Goal: Task Accomplishment & Management: Manage account settings

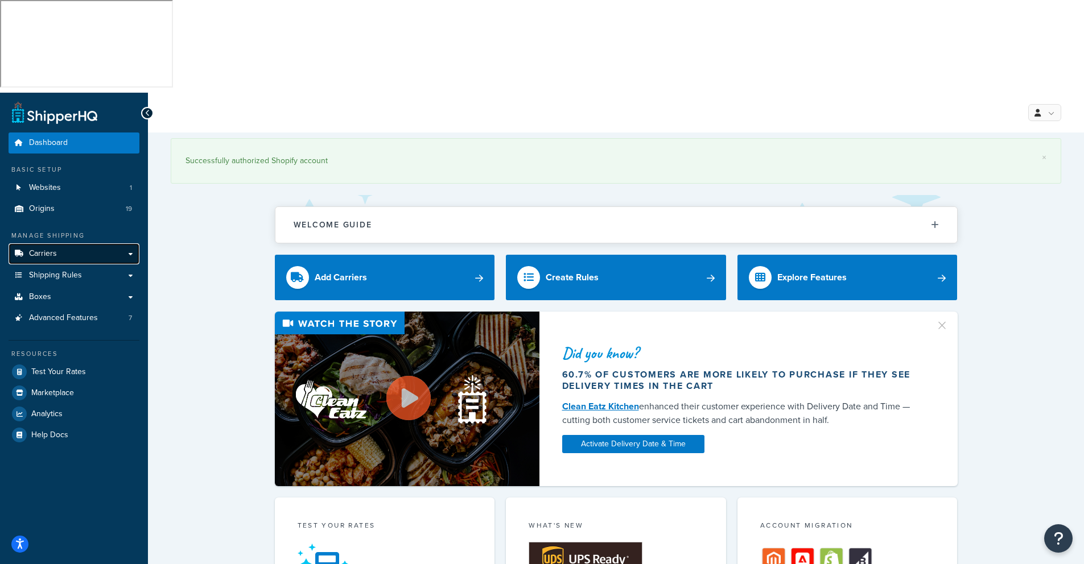
click at [46, 249] on span "Carriers" at bounding box center [43, 254] width 28 height 10
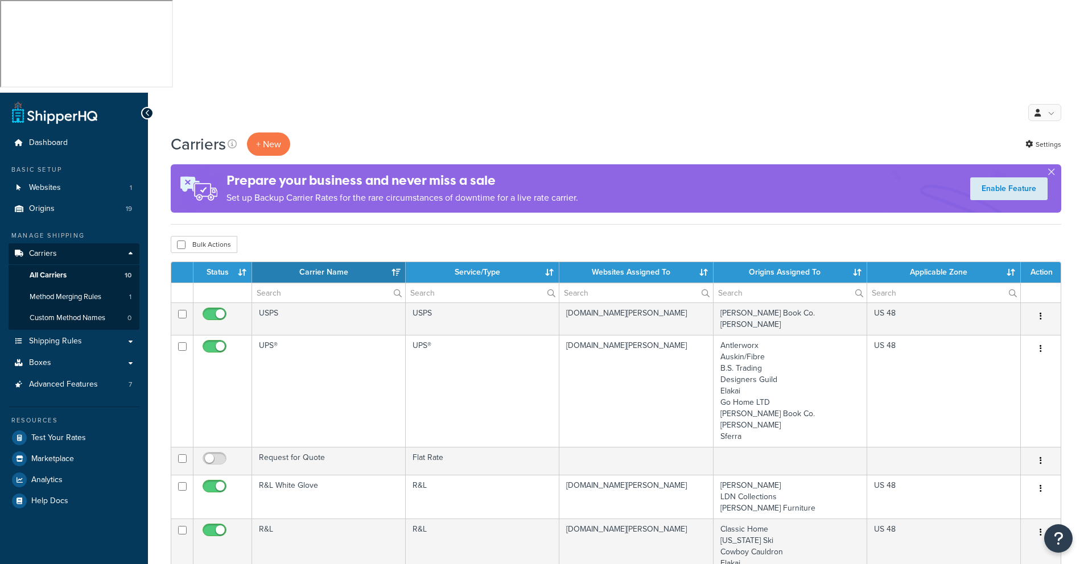
select select "15"
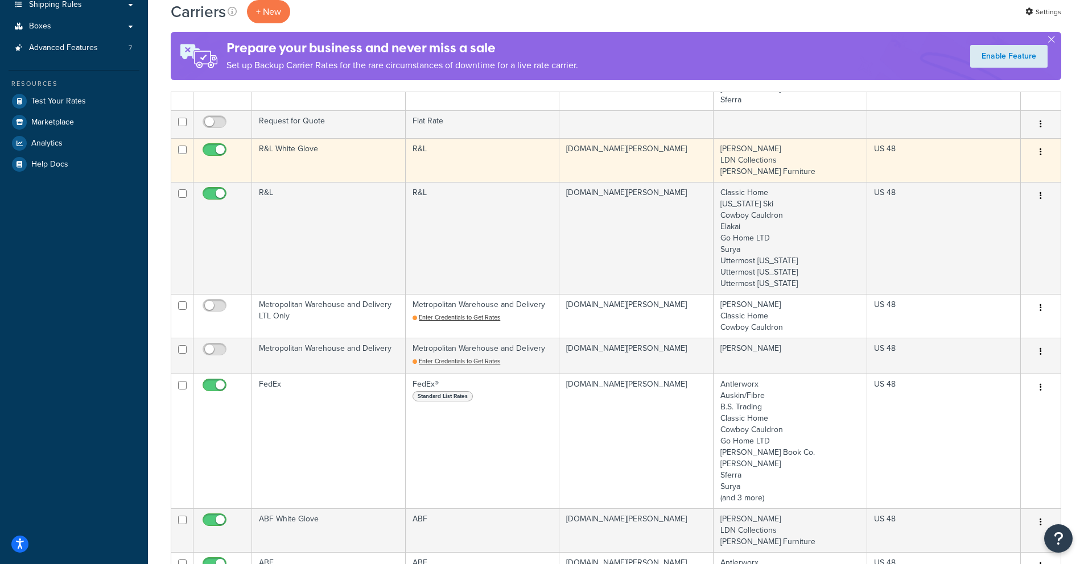
scroll to position [338, 0]
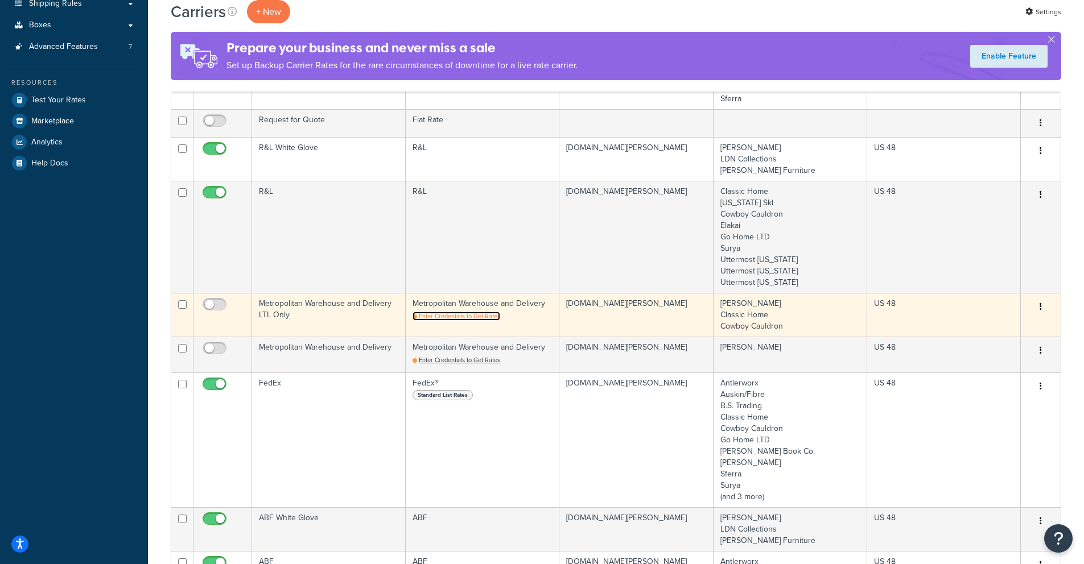
click at [451, 312] on span "Enter Credentials to Get Rates" at bounding box center [459, 316] width 81 height 9
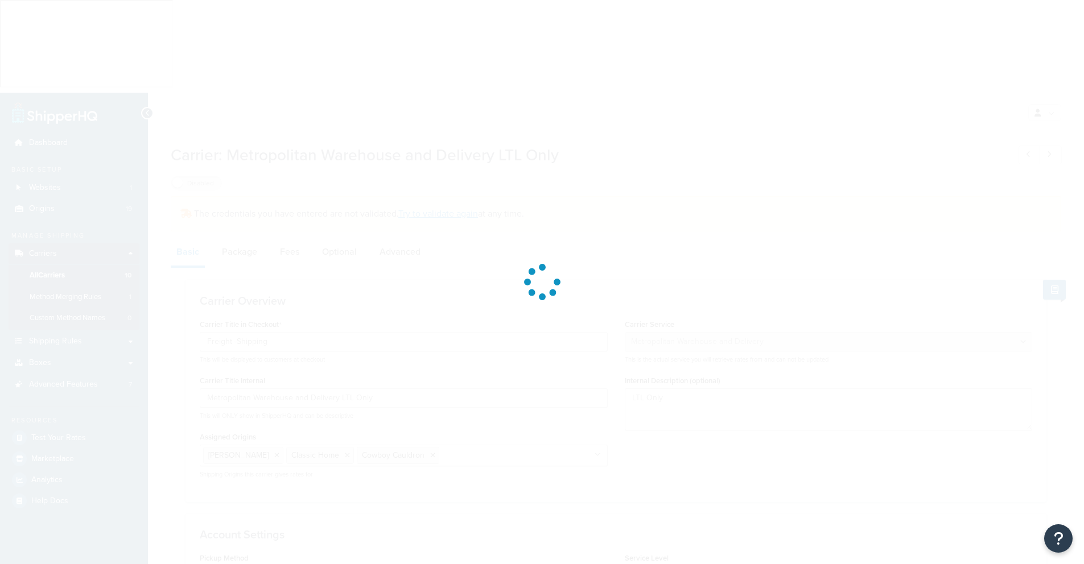
select select "metropolitanFreight"
select select "vp"
select select "ds"
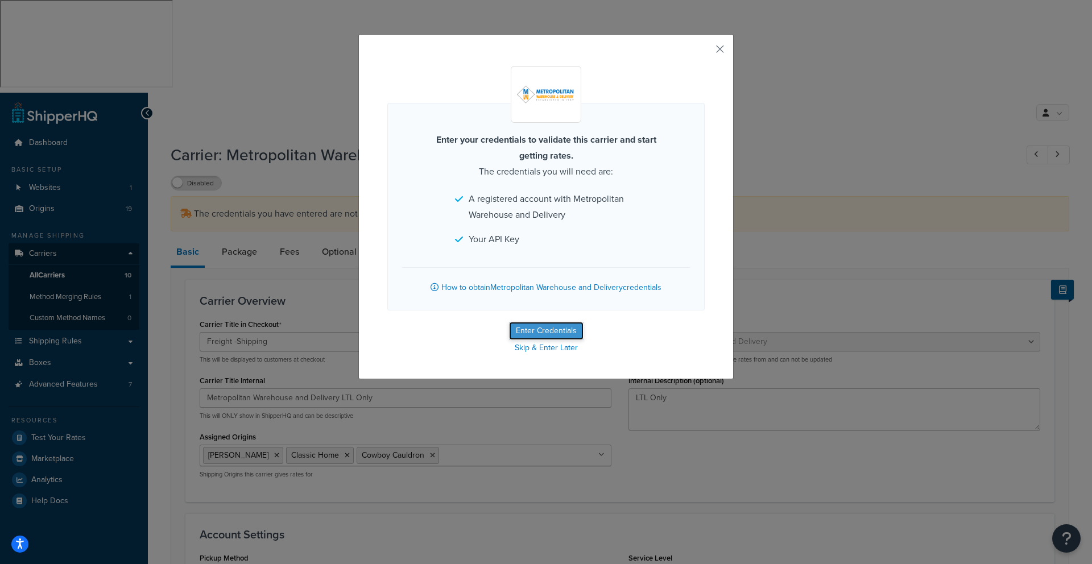
click at [551, 327] on button "Enter Credentials" at bounding box center [546, 331] width 75 height 18
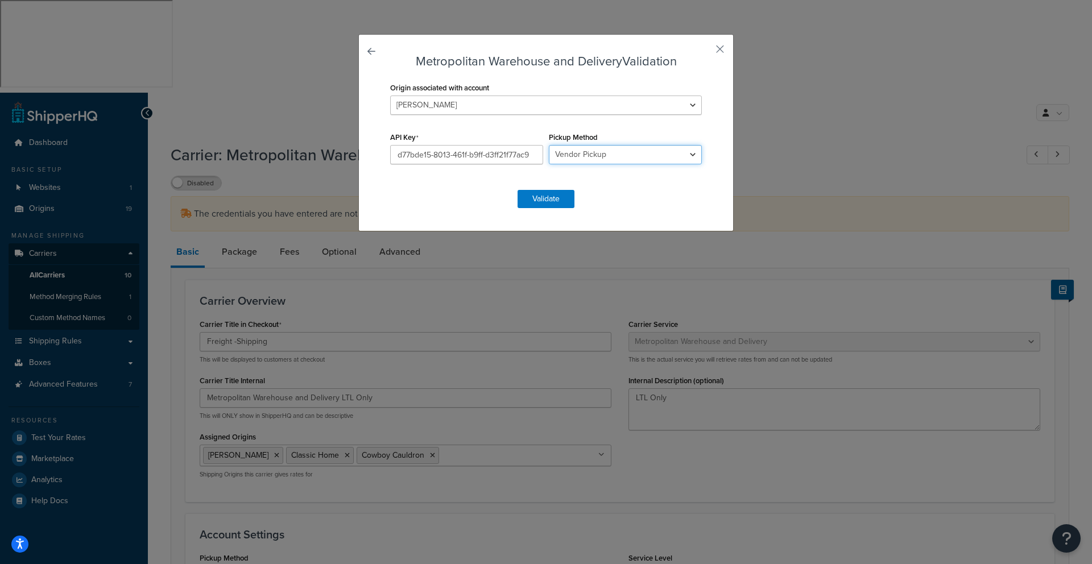
click at [688, 155] on select "Business Pickup Vendor Pickup Residential Pickup Drop-off at Metro Origin Termi…" at bounding box center [625, 154] width 153 height 19
select select "bp"
click at [549, 145] on select "Business Pickup Vendor Pickup Residential Pickup Drop-off at Metro Origin Termi…" at bounding box center [625, 154] width 153 height 19
click at [544, 196] on button "Validate" at bounding box center [546, 199] width 57 height 18
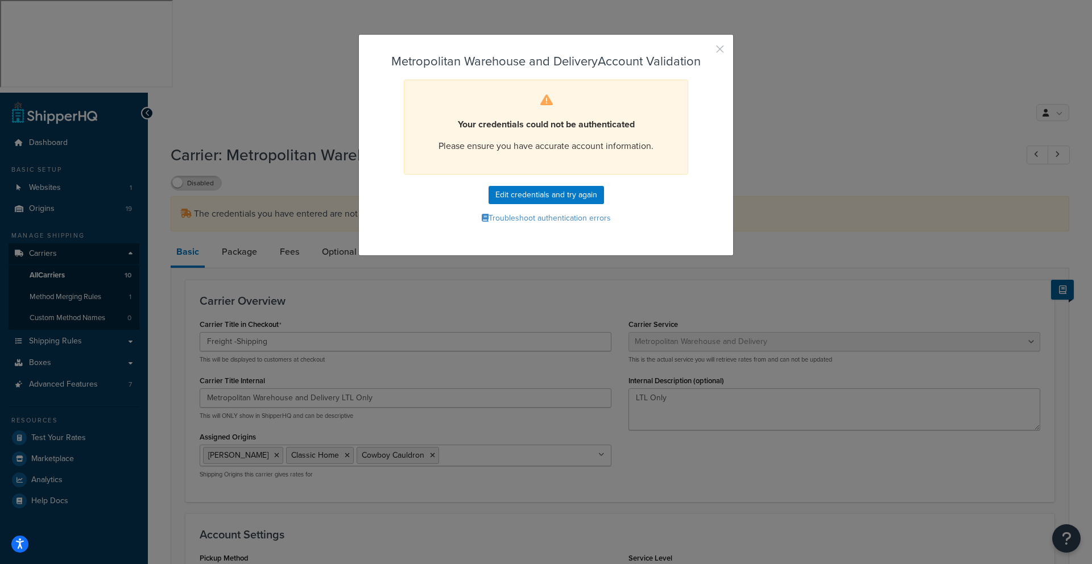
click at [718, 42] on div "Metropolitan Warehouse and Delivery Account Validation Your credentials could n…" at bounding box center [545, 145] width 375 height 222
click at [705, 53] on button "button" at bounding box center [703, 53] width 3 height 3
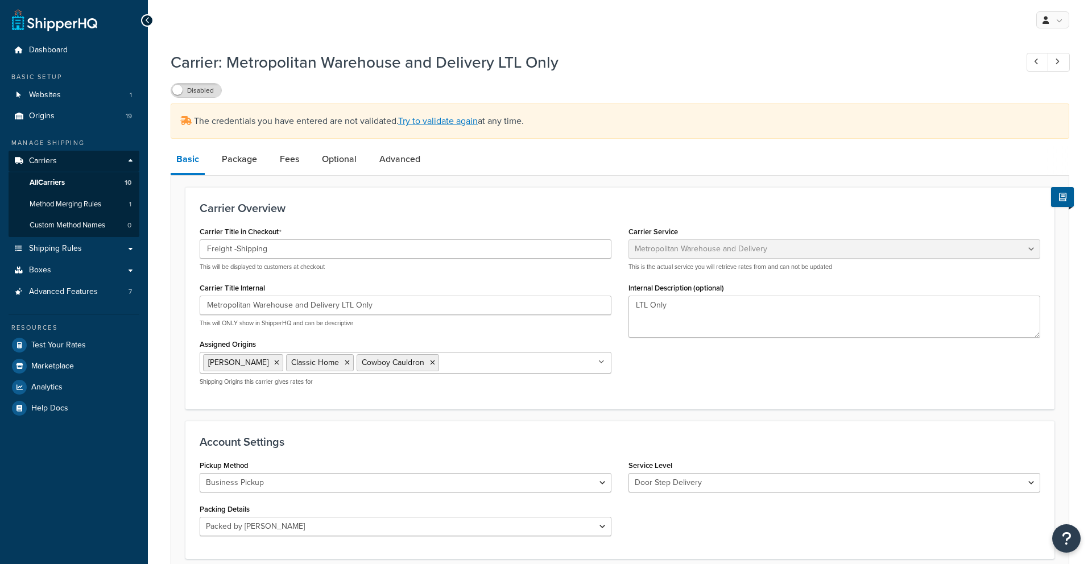
select select "metropolitanFreight"
select select "ds"
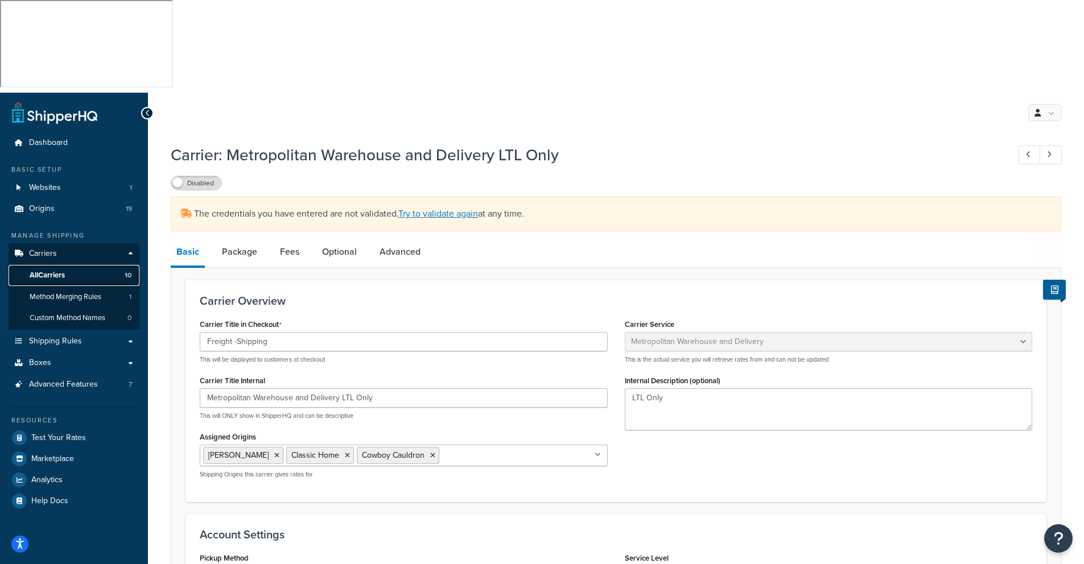
click at [55, 271] on span "All Carriers" at bounding box center [47, 276] width 35 height 10
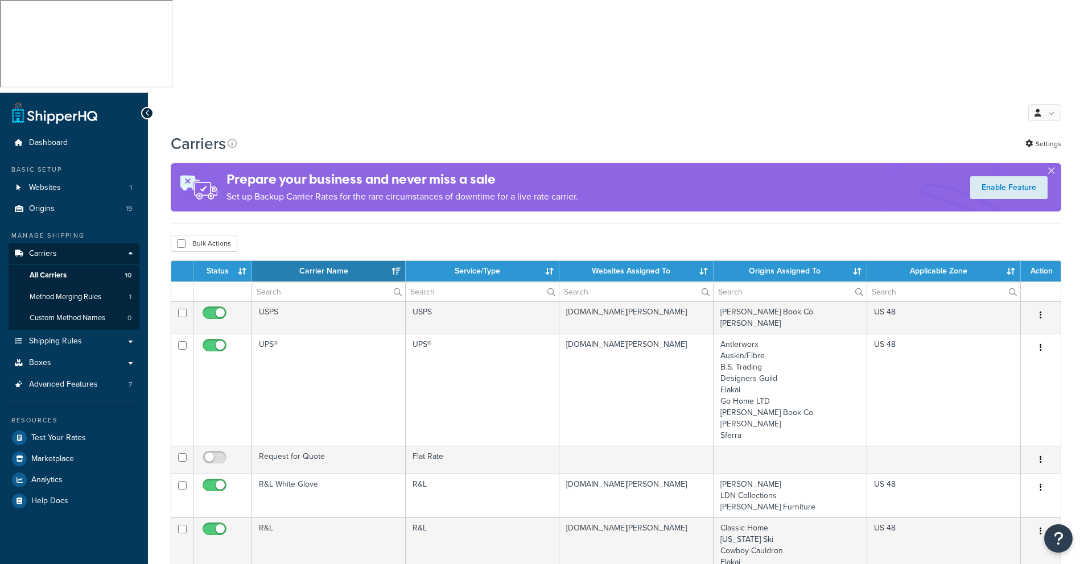
select select "15"
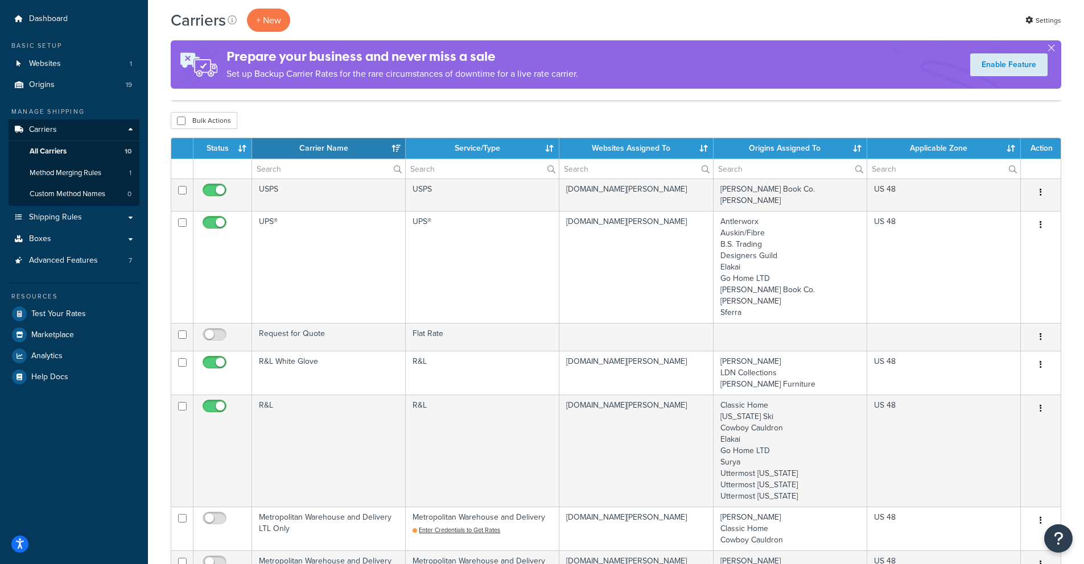
scroll to position [105, 0]
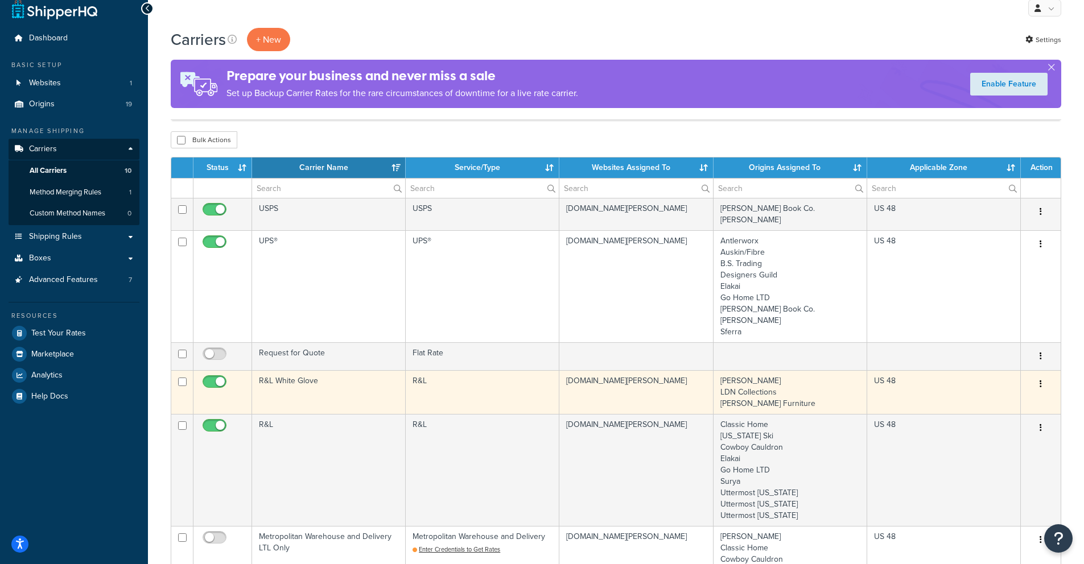
click at [304, 370] on td "R&L White Glove" at bounding box center [329, 392] width 154 height 44
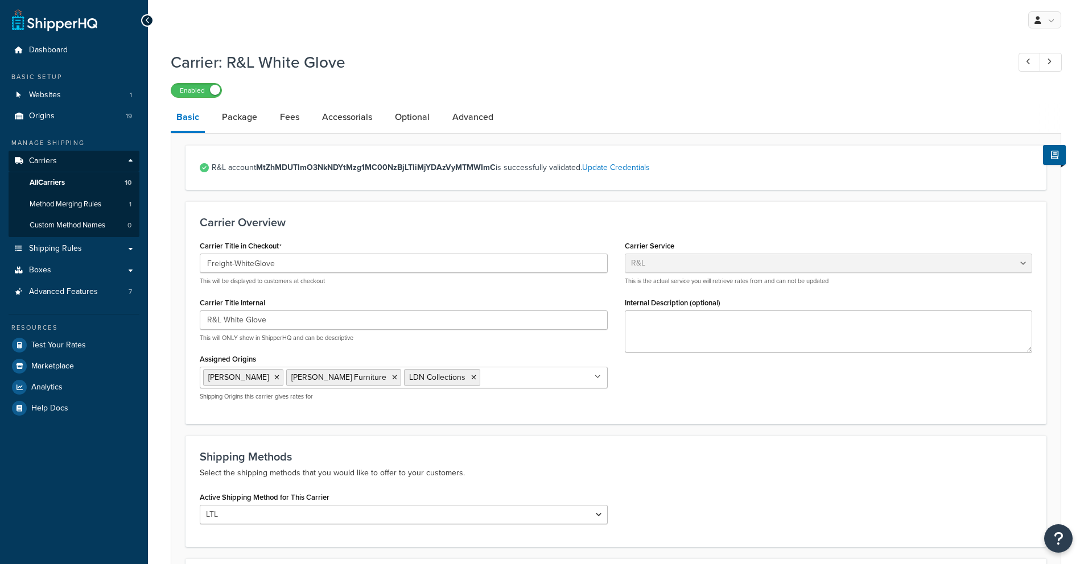
select select "rlFreight"
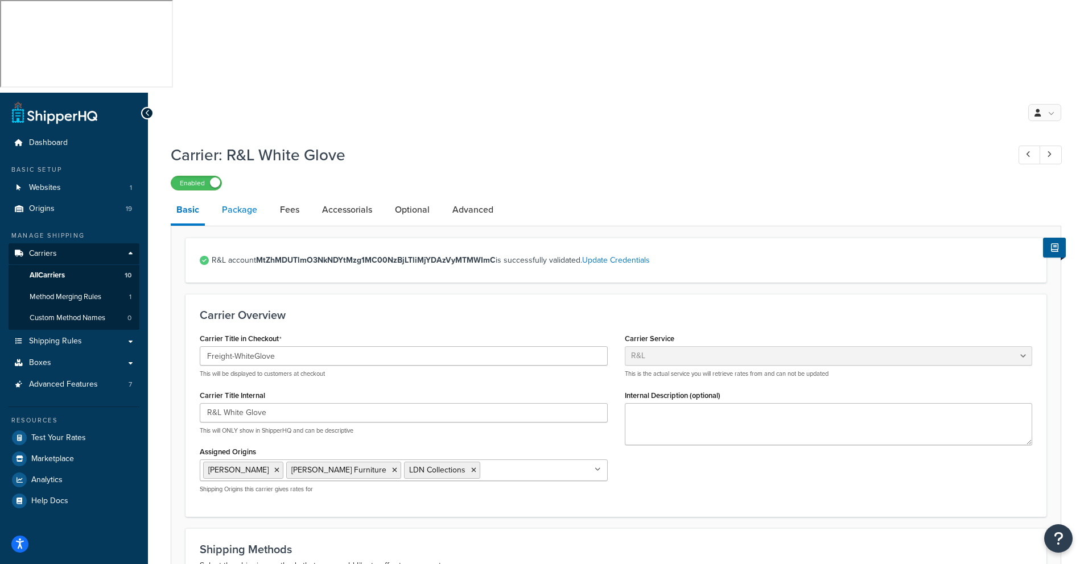
click at [238, 196] on link "Package" at bounding box center [239, 209] width 47 height 27
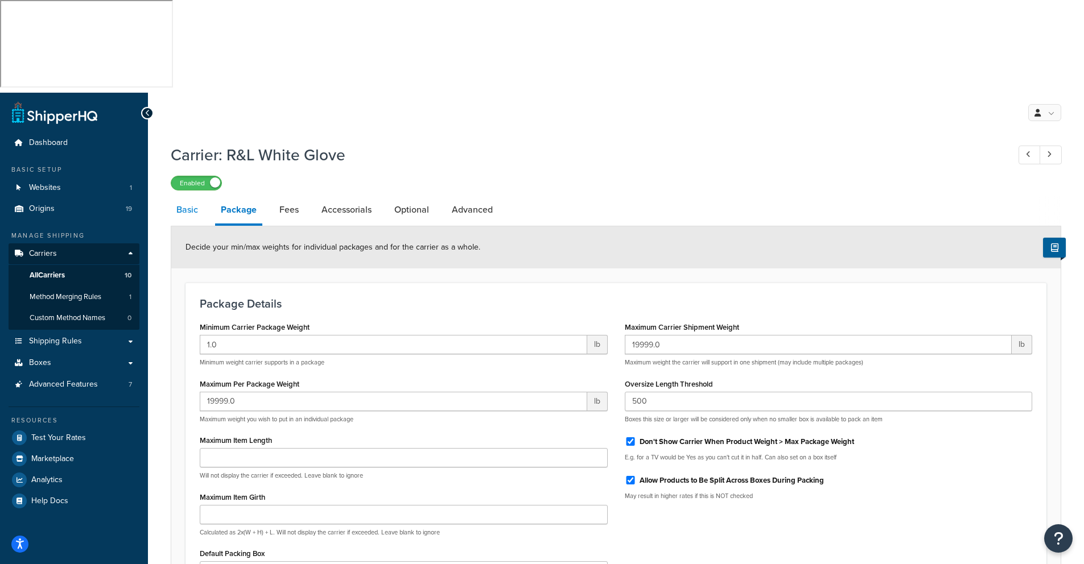
click at [187, 196] on link "Basic" at bounding box center [187, 209] width 33 height 27
select select "rlFreight"
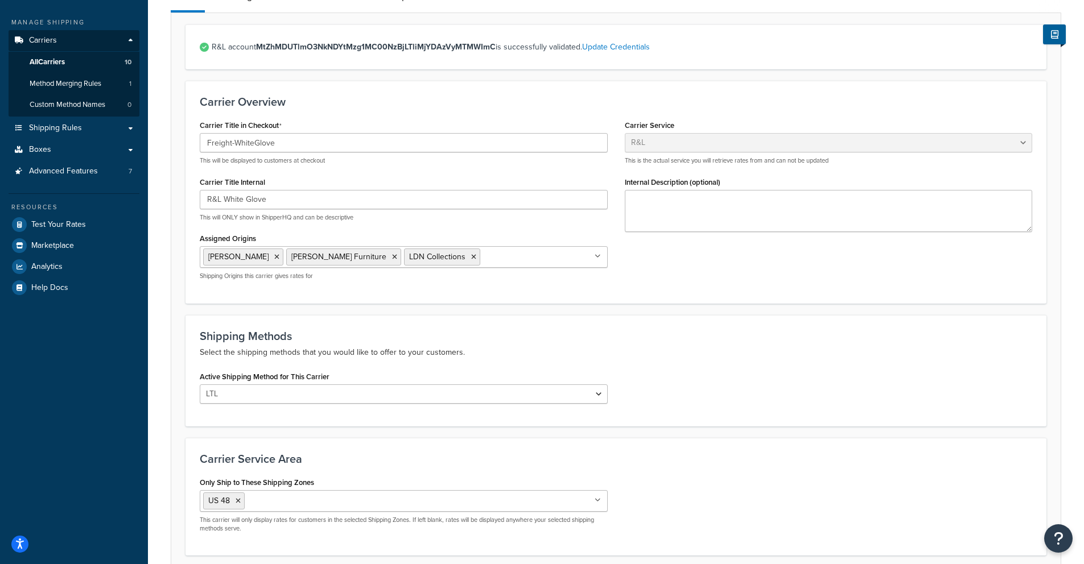
scroll to position [216, 0]
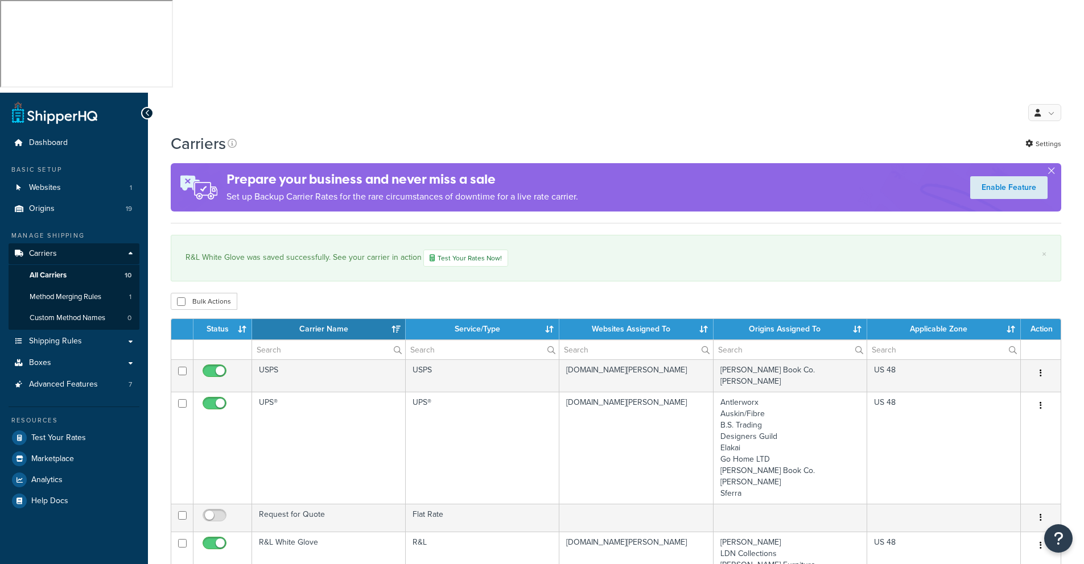
select select "15"
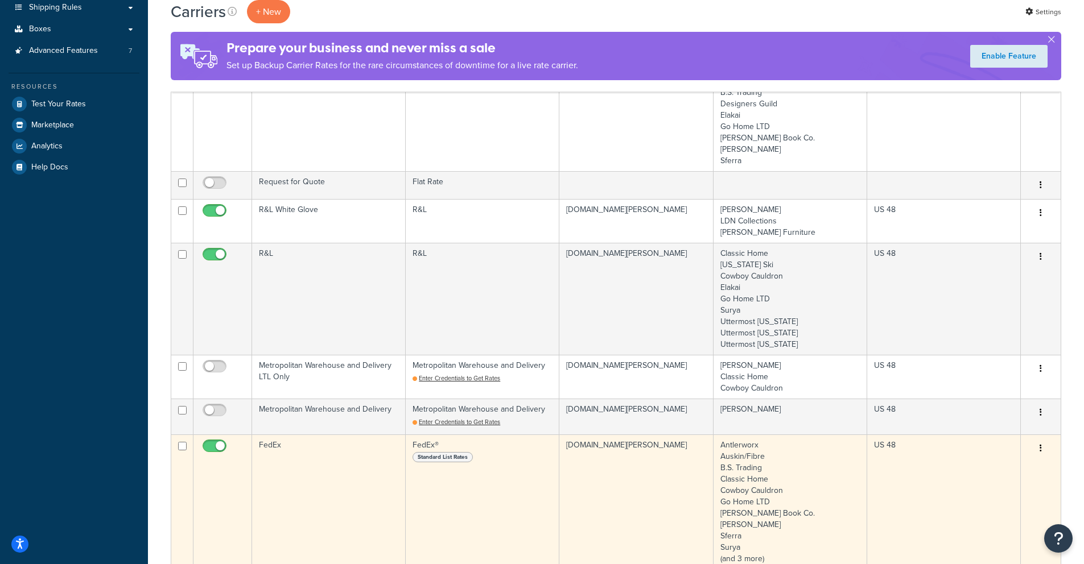
scroll to position [298, 0]
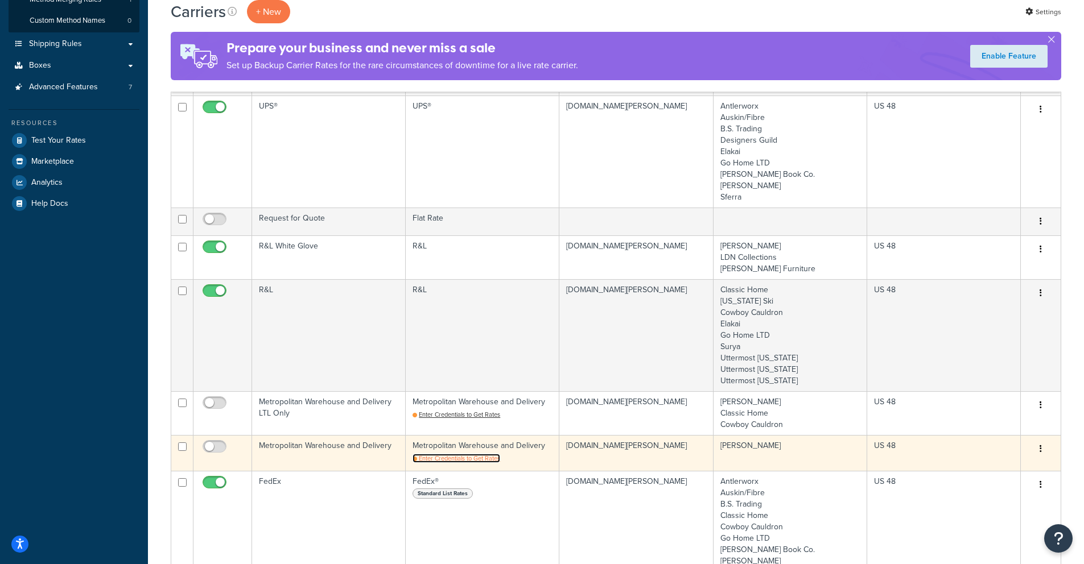
click at [455, 454] on span "Enter Credentials to Get Rates" at bounding box center [459, 458] width 81 height 9
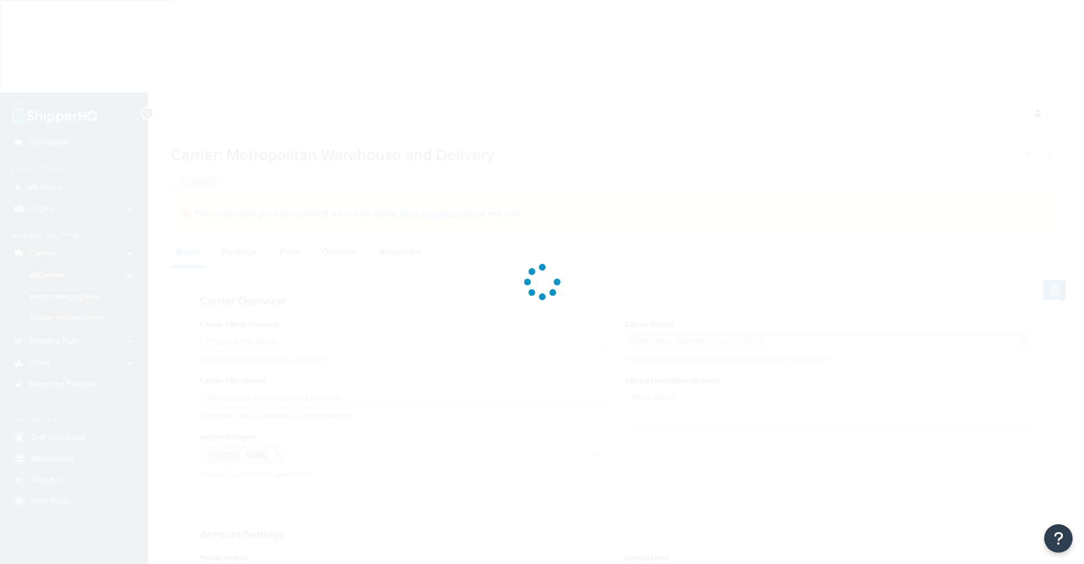
select select "metropolitanFreight"
select select "vp"
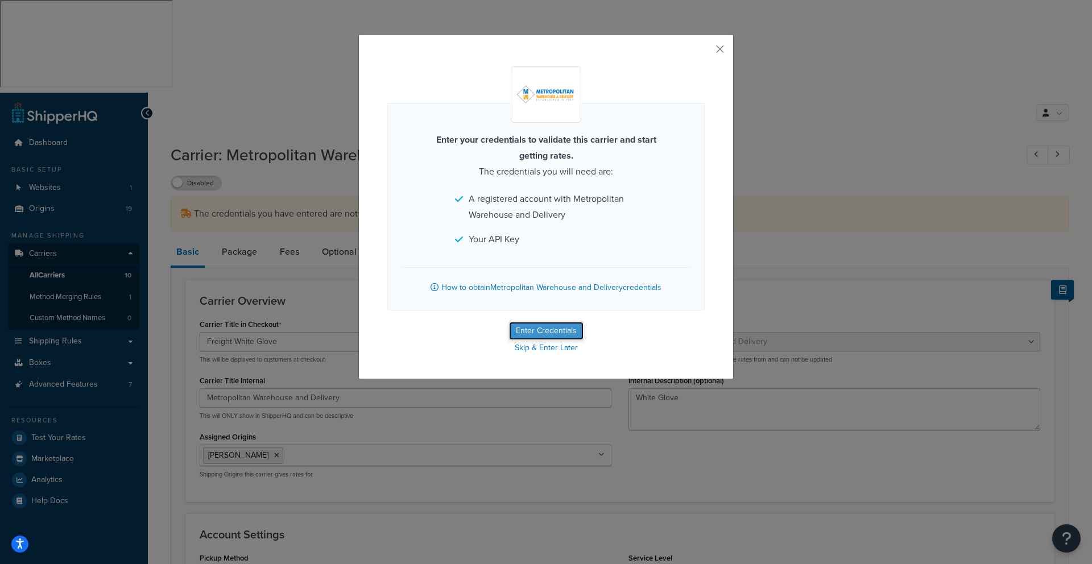
click at [546, 329] on button "Enter Credentials" at bounding box center [546, 331] width 75 height 18
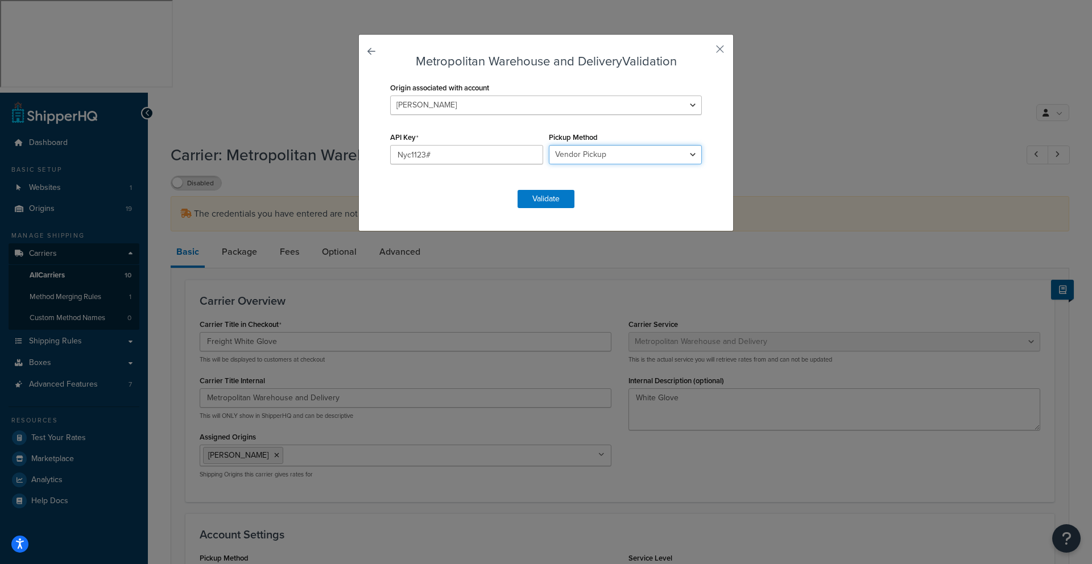
click at [685, 158] on select "Business Pickup Vendor Pickup Residential Pickup Drop-off at Metro Origin Termi…" at bounding box center [625, 154] width 153 height 19
select select "bp"
click at [549, 145] on select "Business Pickup Vendor Pickup Residential Pickup Drop-off at Metro Origin Termi…" at bounding box center [625, 154] width 153 height 19
click at [542, 199] on button "Validate" at bounding box center [546, 199] width 57 height 18
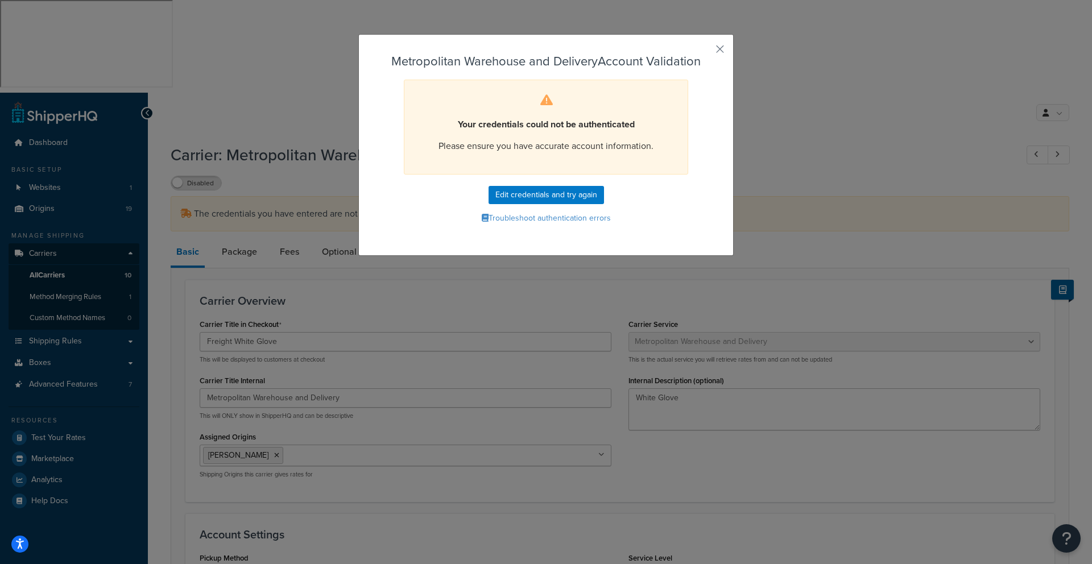
click at [834, 89] on div "Metropolitan Warehouse and Delivery Account Validation Your credentials could n…" at bounding box center [546, 282] width 1092 height 564
click at [705, 52] on button "button" at bounding box center [703, 53] width 3 height 3
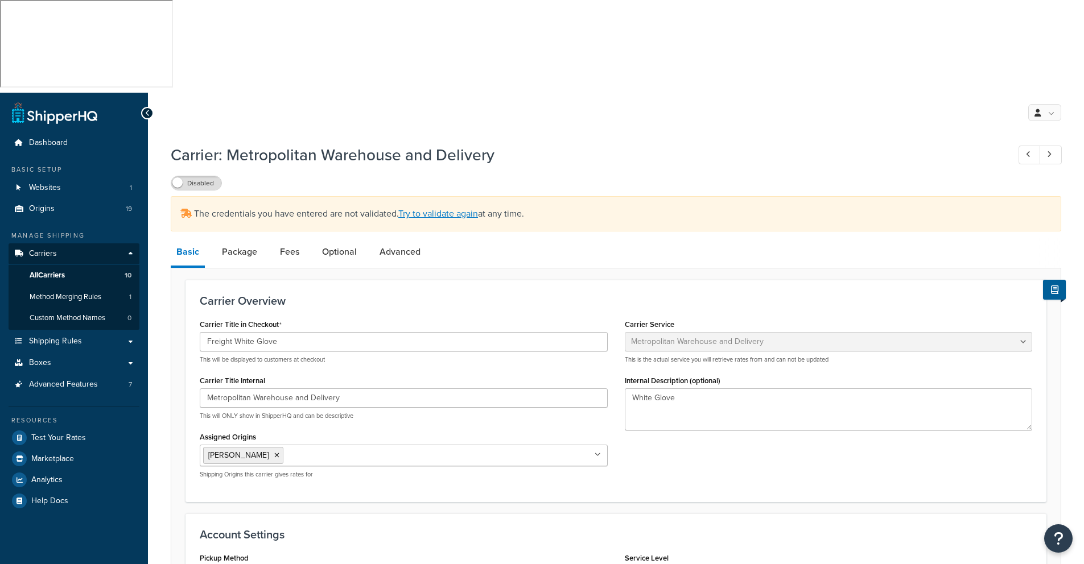
select select "metropolitanFreight"
click at [52, 271] on span "All Carriers" at bounding box center [47, 276] width 35 height 10
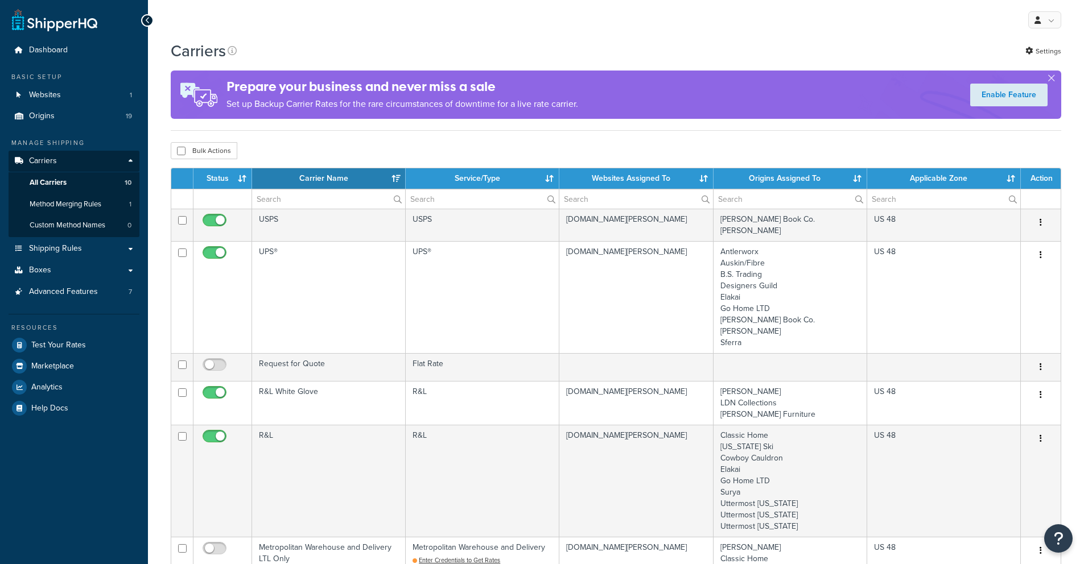
select select "15"
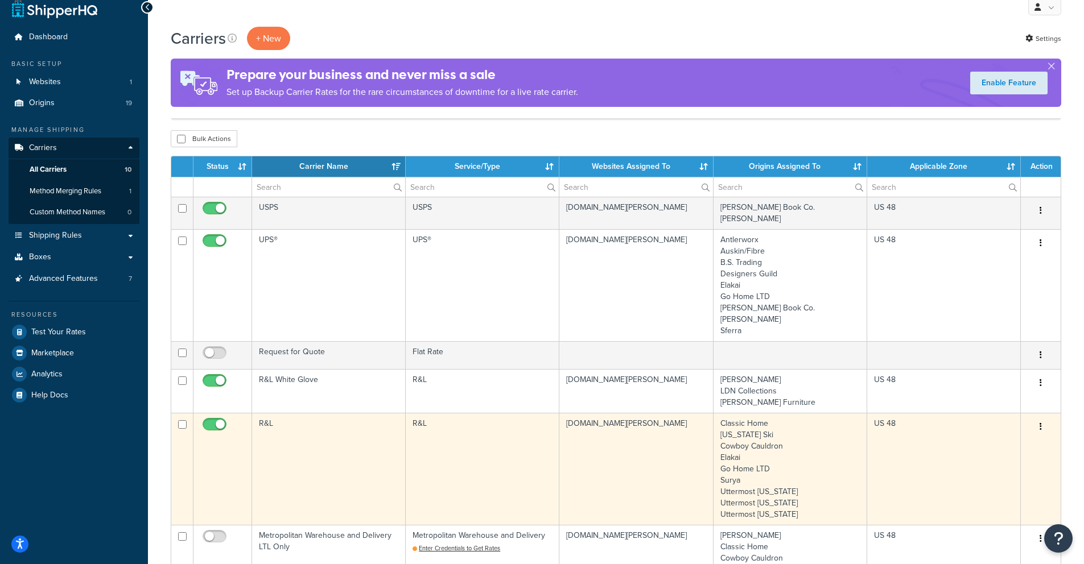
click at [265, 413] on td "R&L" at bounding box center [329, 469] width 154 height 112
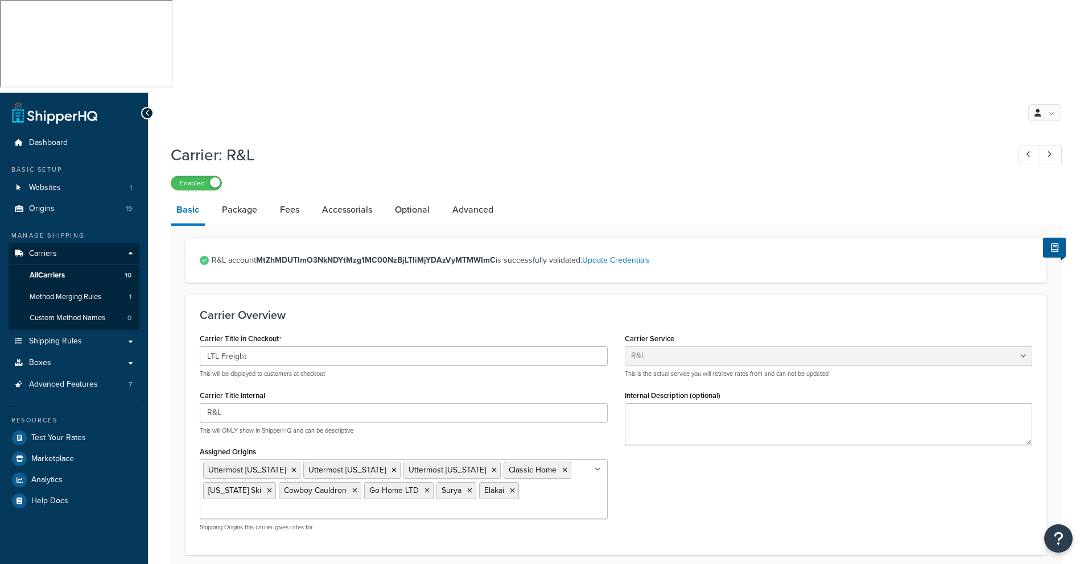
select select "rlFreight"
click at [56, 271] on span "All Carriers" at bounding box center [47, 276] width 35 height 10
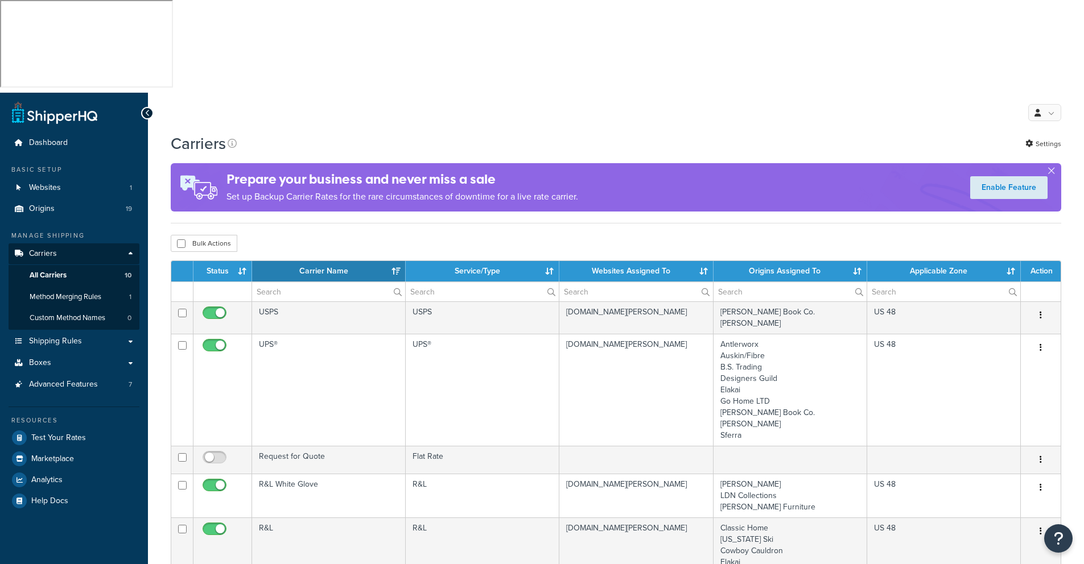
select select "15"
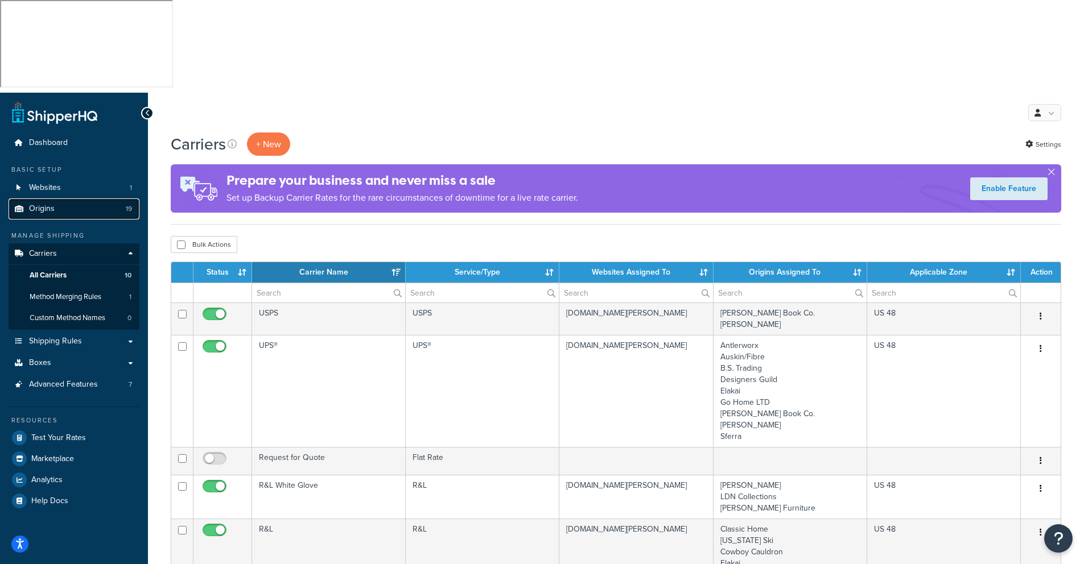
click at [39, 204] on span "Origins" at bounding box center [42, 209] width 26 height 10
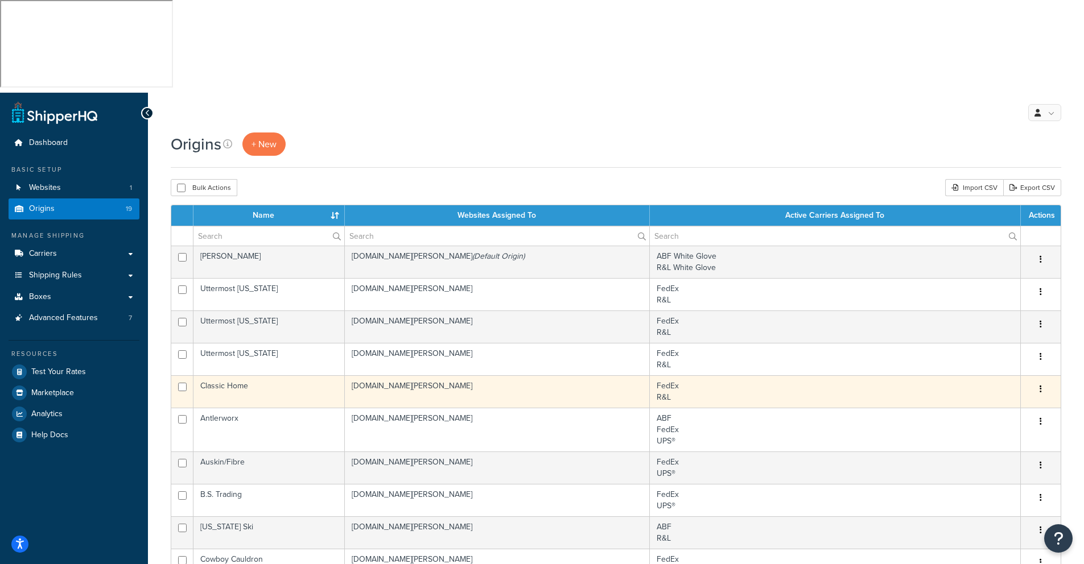
click at [235, 375] on td "Classic Home" at bounding box center [268, 391] width 151 height 32
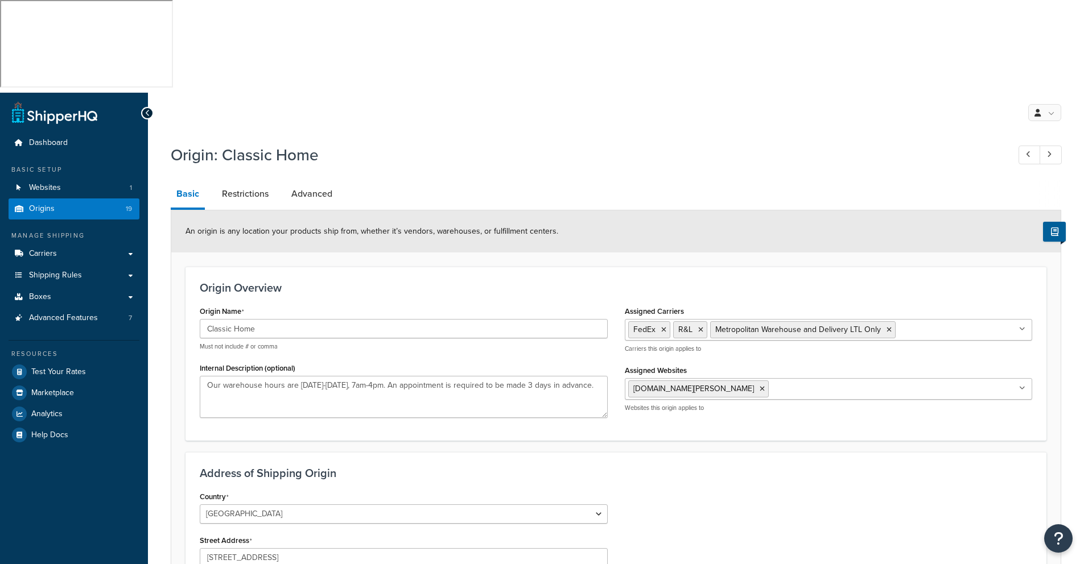
select select "5"
click at [52, 249] on span "Carriers" at bounding box center [43, 254] width 28 height 10
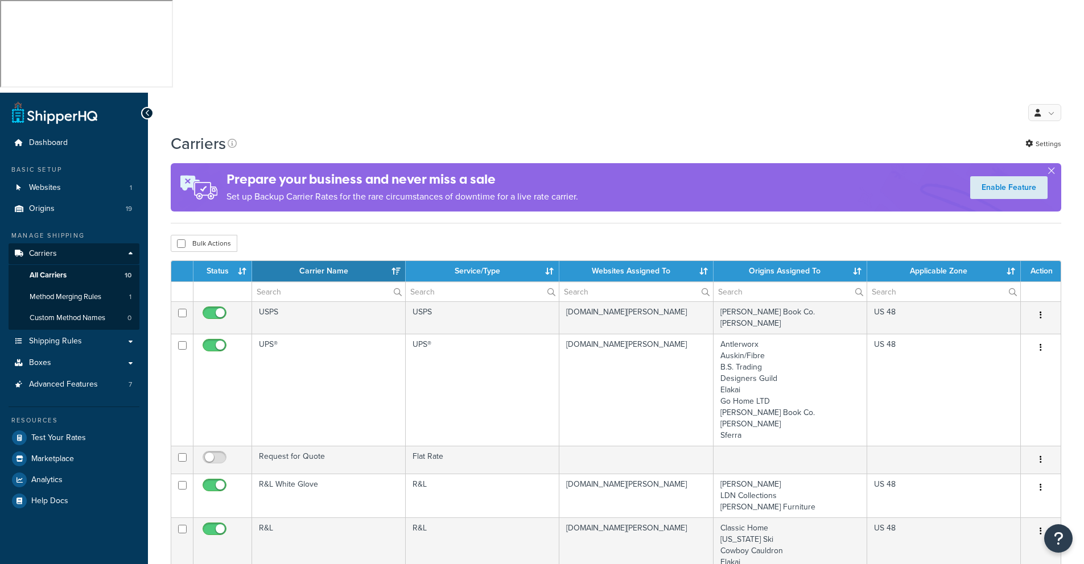
select select "15"
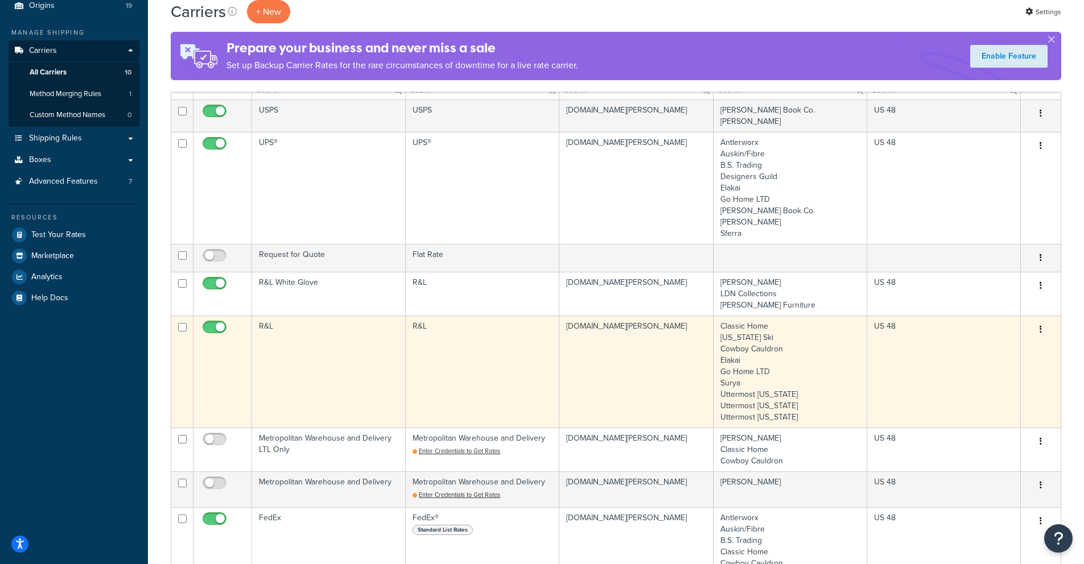
scroll to position [216, 0]
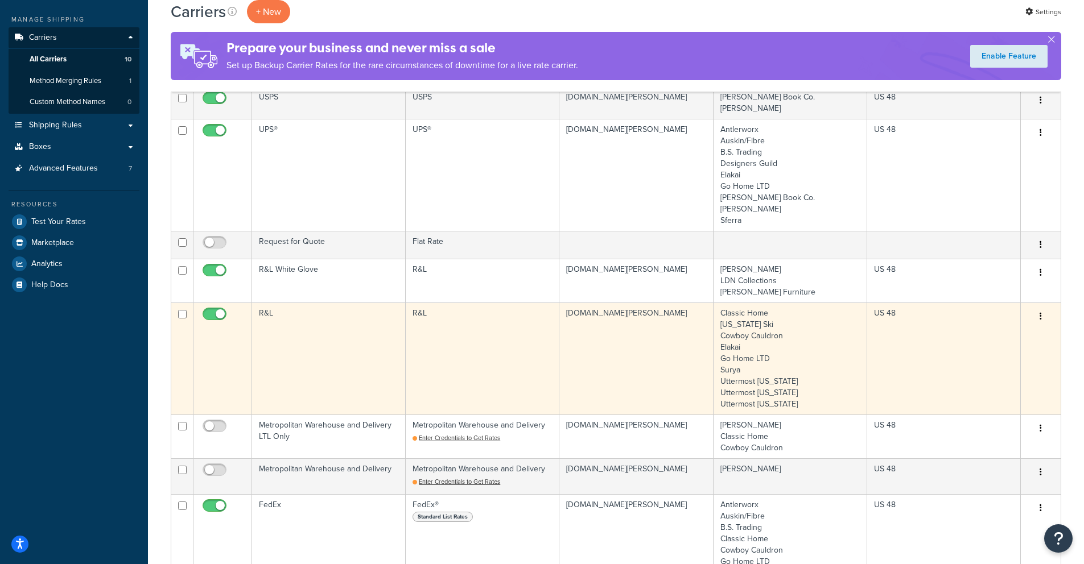
click at [270, 303] on td "R&L" at bounding box center [329, 359] width 154 height 112
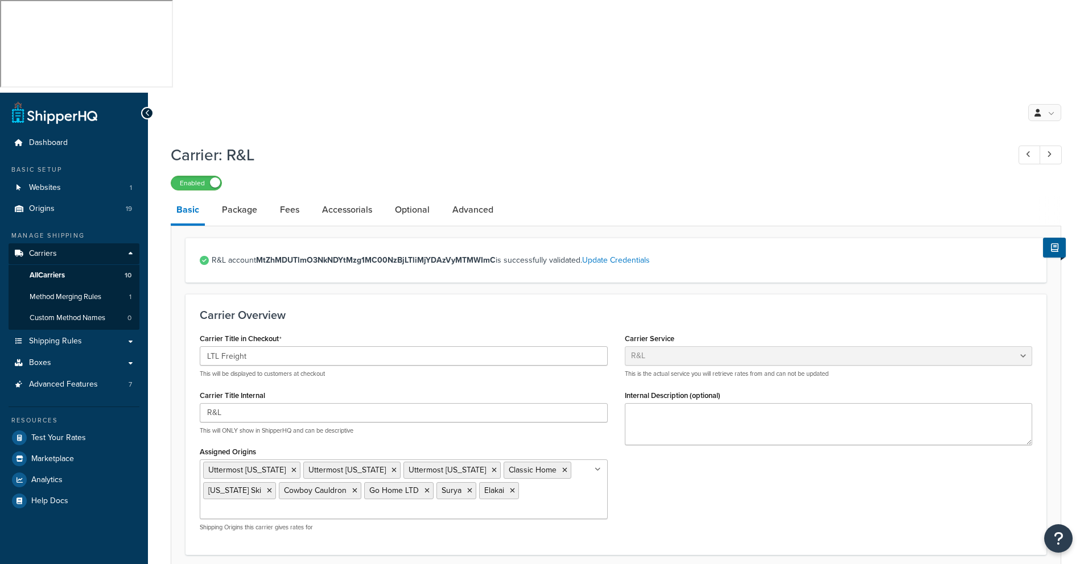
select select "rlFreight"
click at [238, 196] on link "Package" at bounding box center [239, 209] width 47 height 27
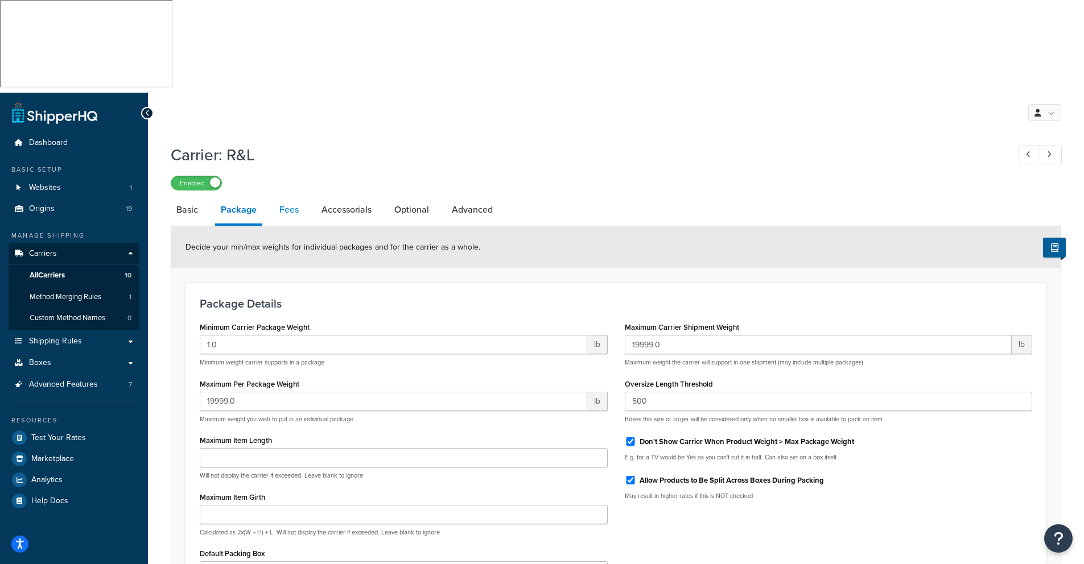
click at [290, 196] on link "Fees" at bounding box center [289, 209] width 31 height 27
select select "AFTER"
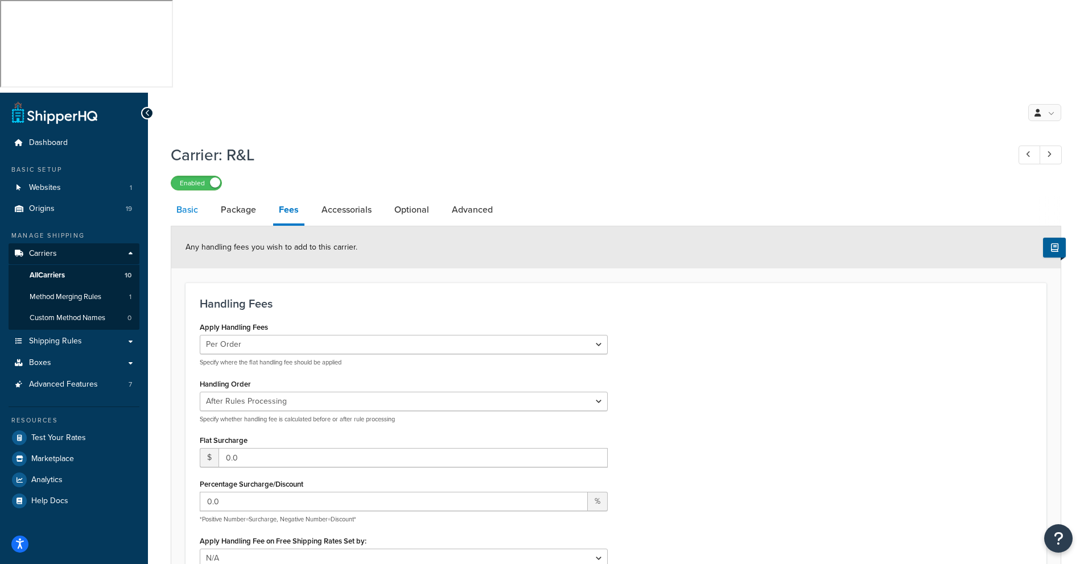
click at [189, 196] on link "Basic" at bounding box center [187, 209] width 33 height 27
select select "rlFreight"
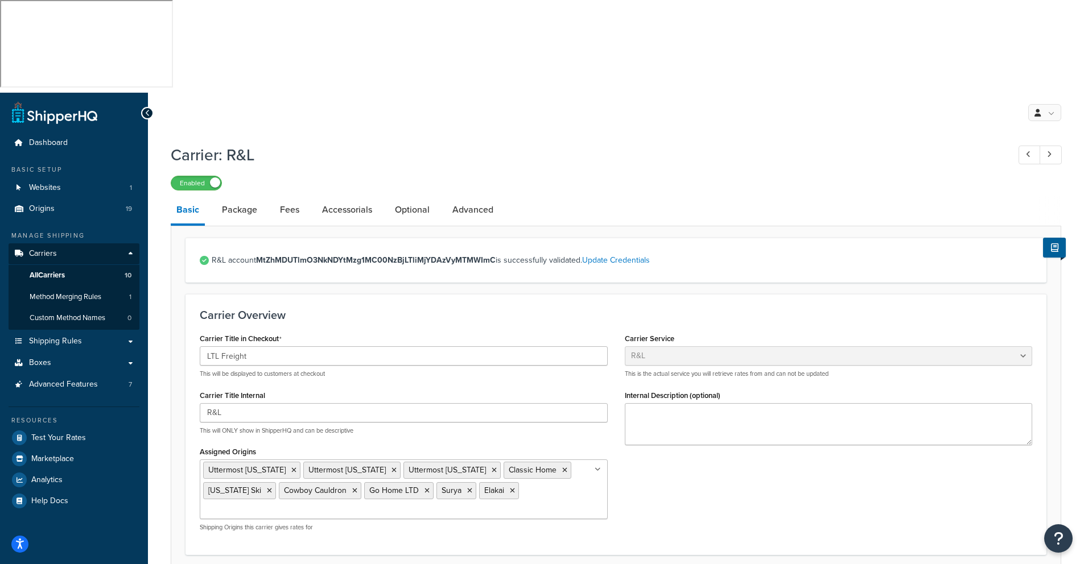
scroll to position [254, 0]
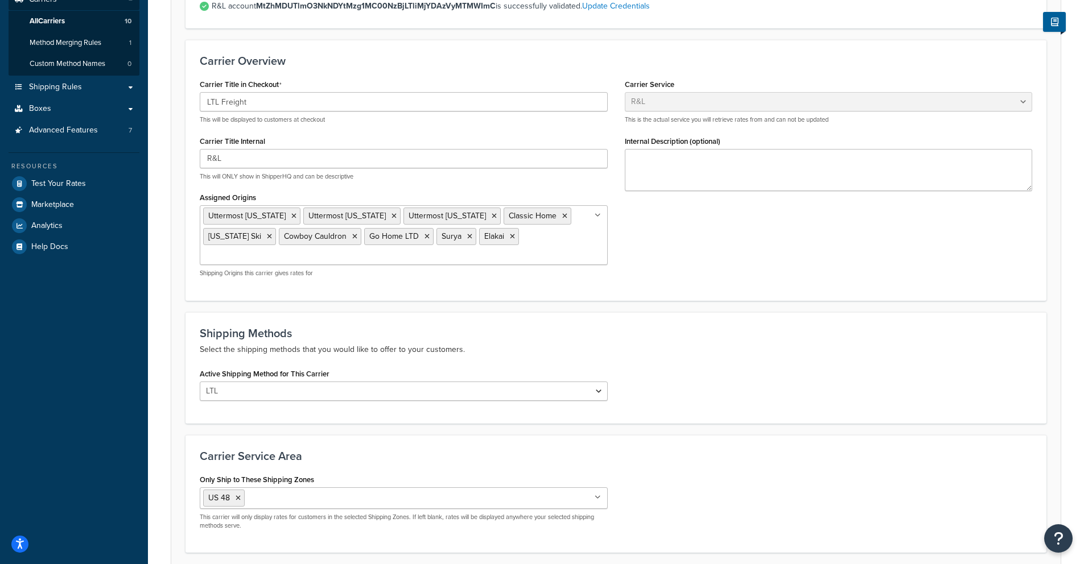
click at [775, 366] on div "Active Shipping Method for This Carrier LTL" at bounding box center [615, 388] width 849 height 44
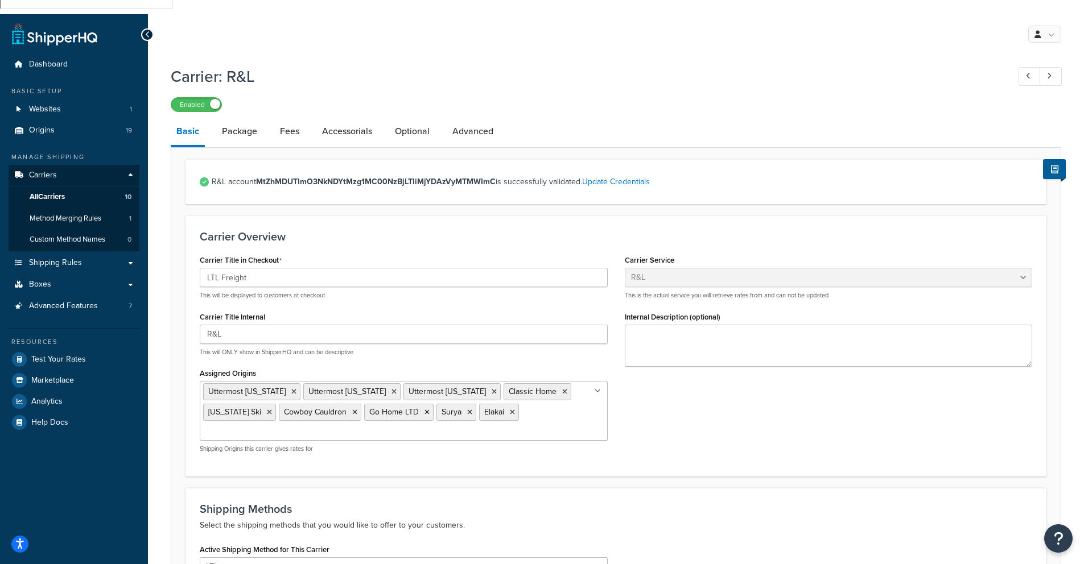
scroll to position [0, 0]
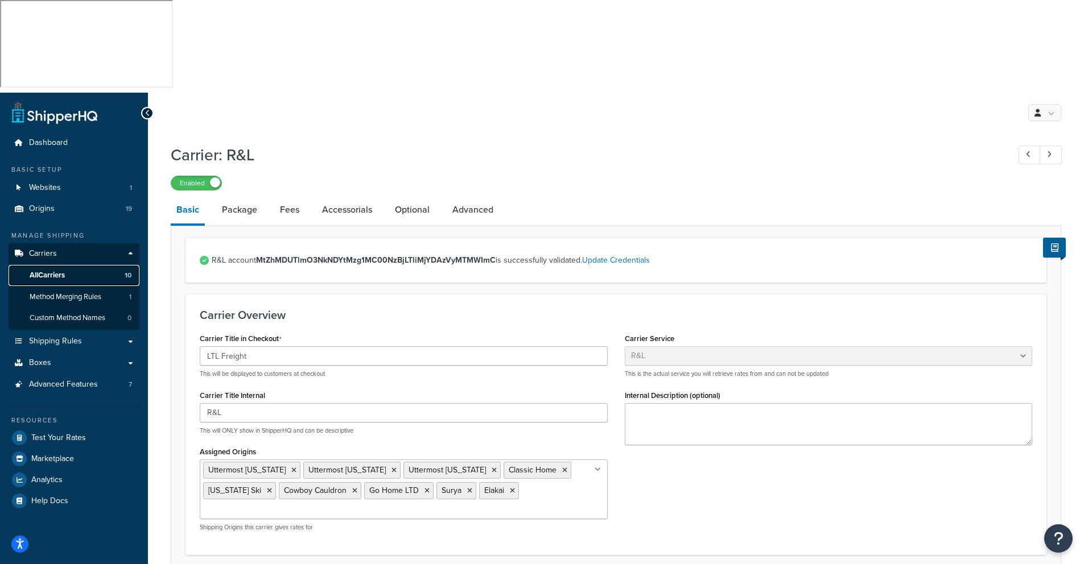
click at [55, 271] on span "All Carriers" at bounding box center [47, 276] width 35 height 10
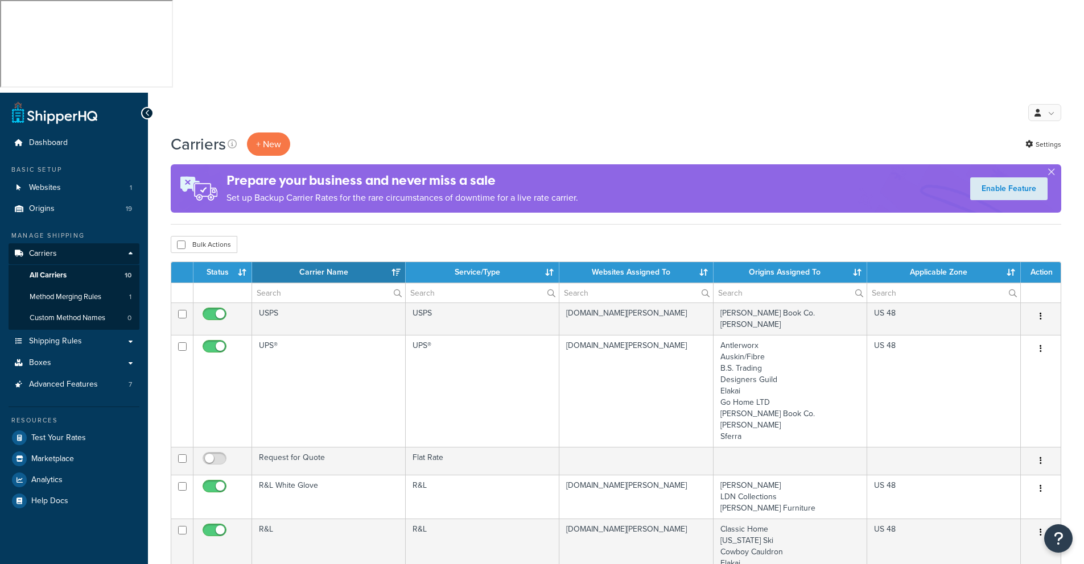
select select "15"
click at [46, 204] on span "Origins" at bounding box center [42, 209] width 26 height 10
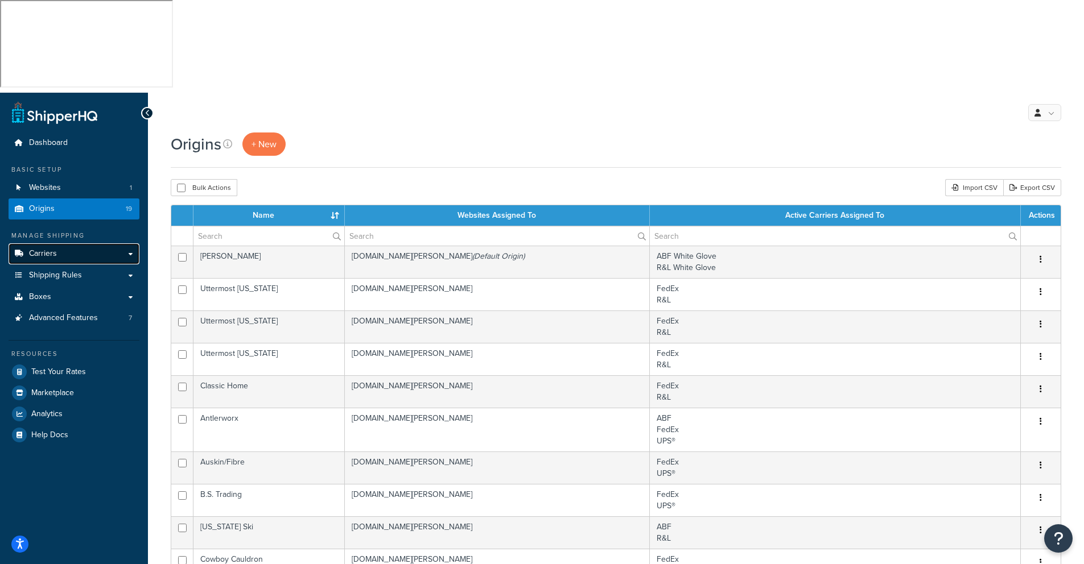
click at [42, 249] on span "Carriers" at bounding box center [43, 254] width 28 height 10
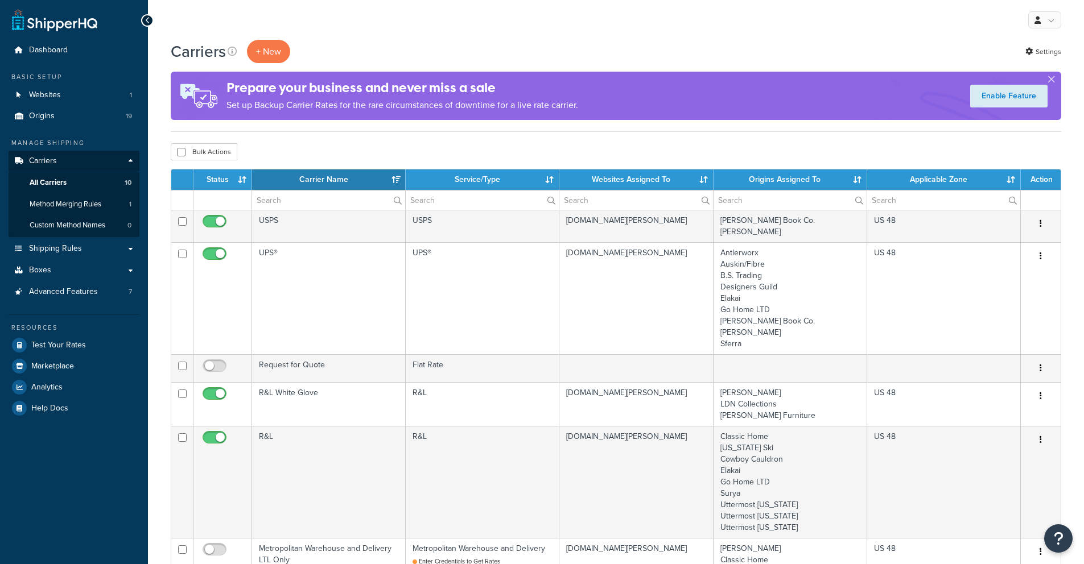
select select "15"
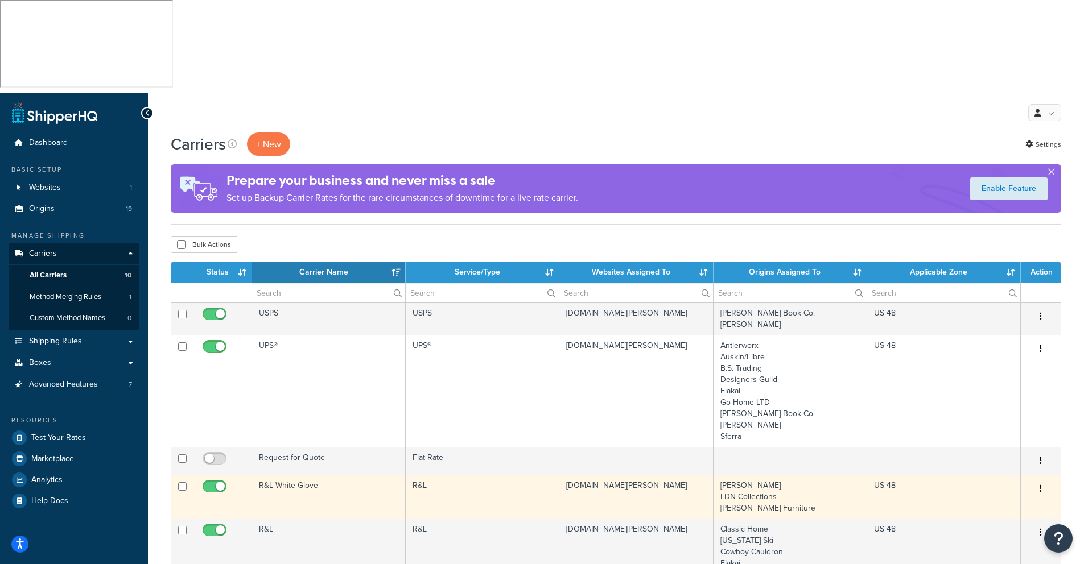
click at [304, 475] on td "R&L White Glove" at bounding box center [329, 497] width 154 height 44
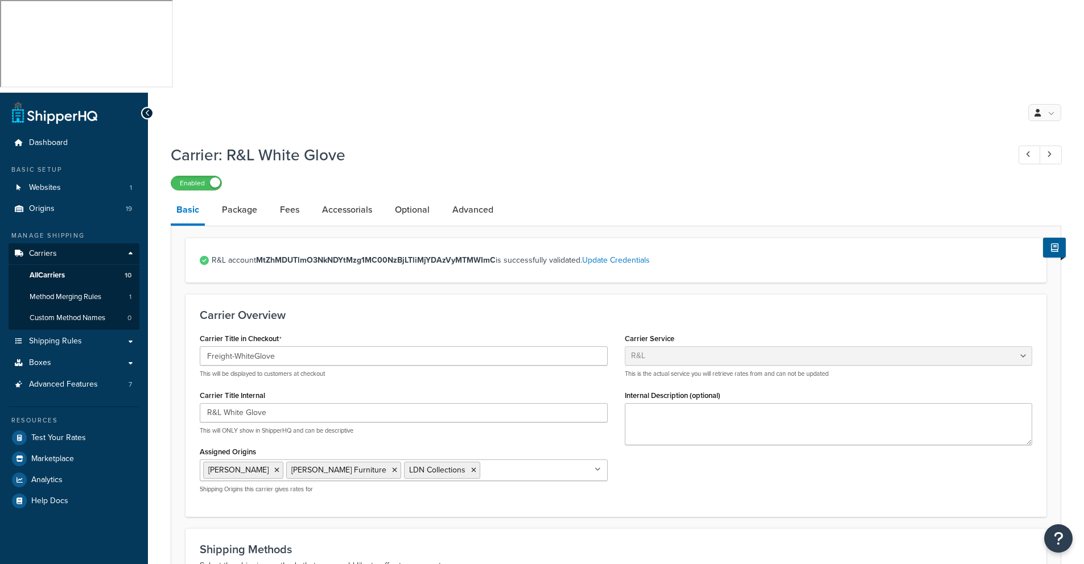
select select "rlFreight"
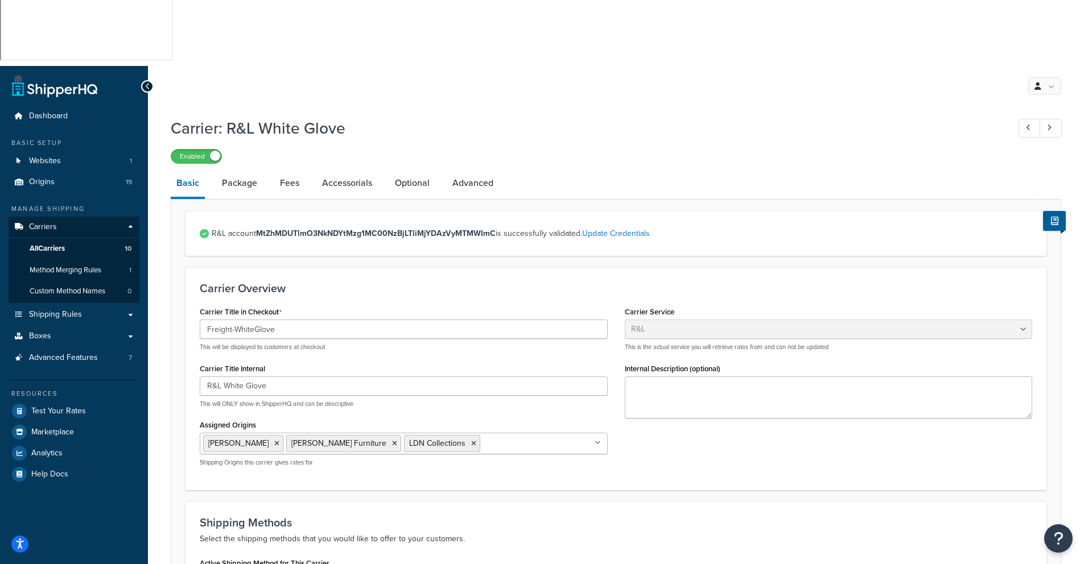
scroll to position [22, 0]
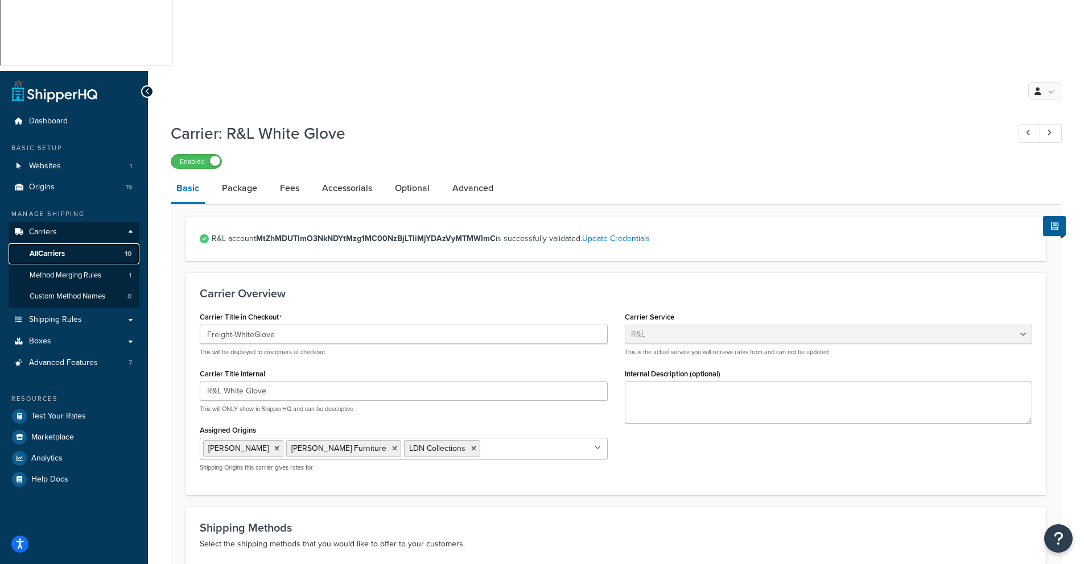
click at [57, 249] on span "All Carriers" at bounding box center [47, 254] width 35 height 10
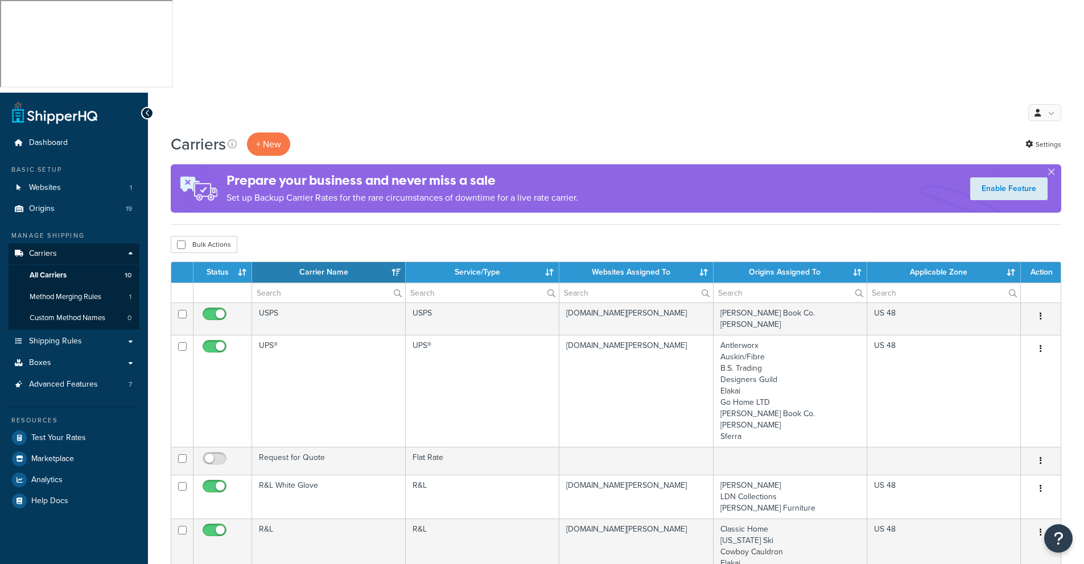
select select "15"
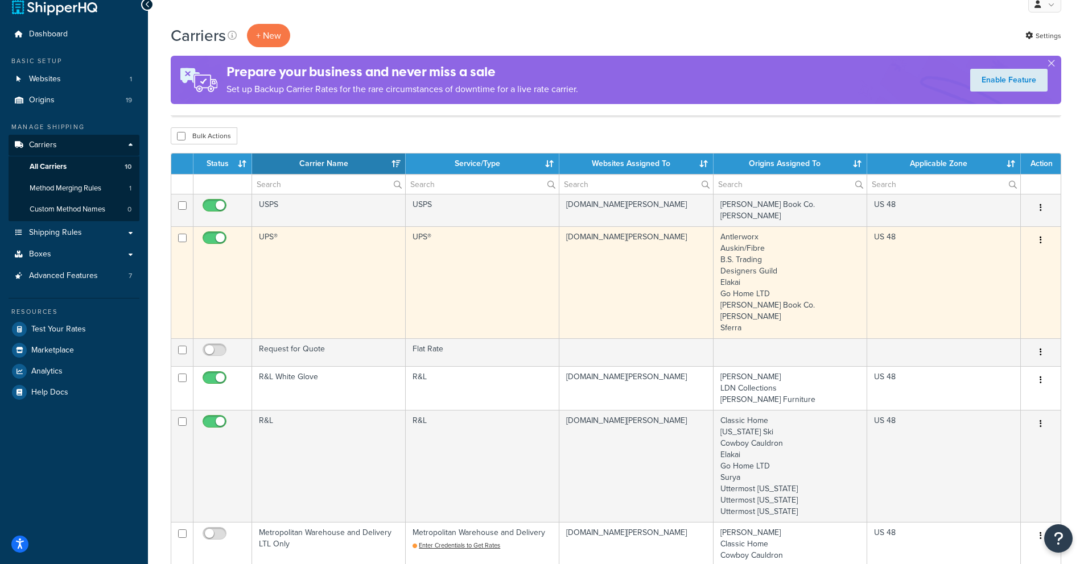
scroll to position [333, 0]
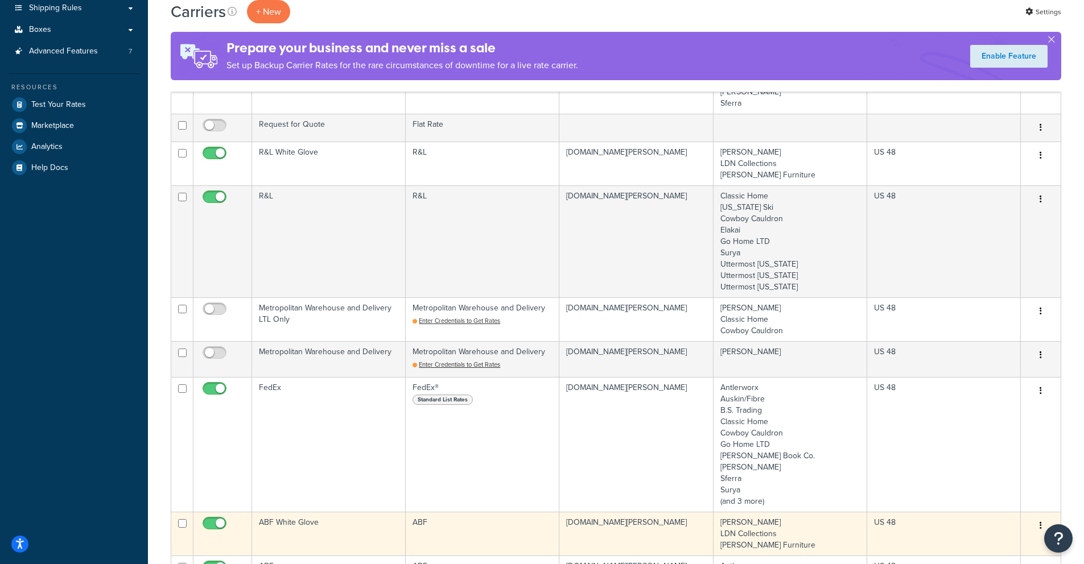
click at [291, 512] on td "ABF White Glove" at bounding box center [329, 534] width 154 height 44
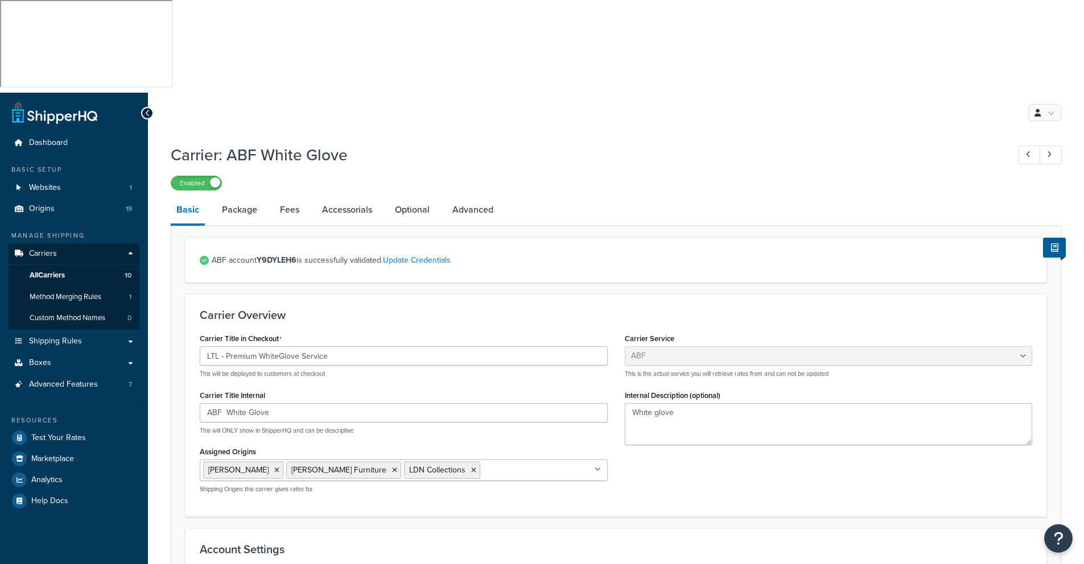
select select "abfFreight"
click at [46, 249] on span "Carriers" at bounding box center [43, 254] width 28 height 10
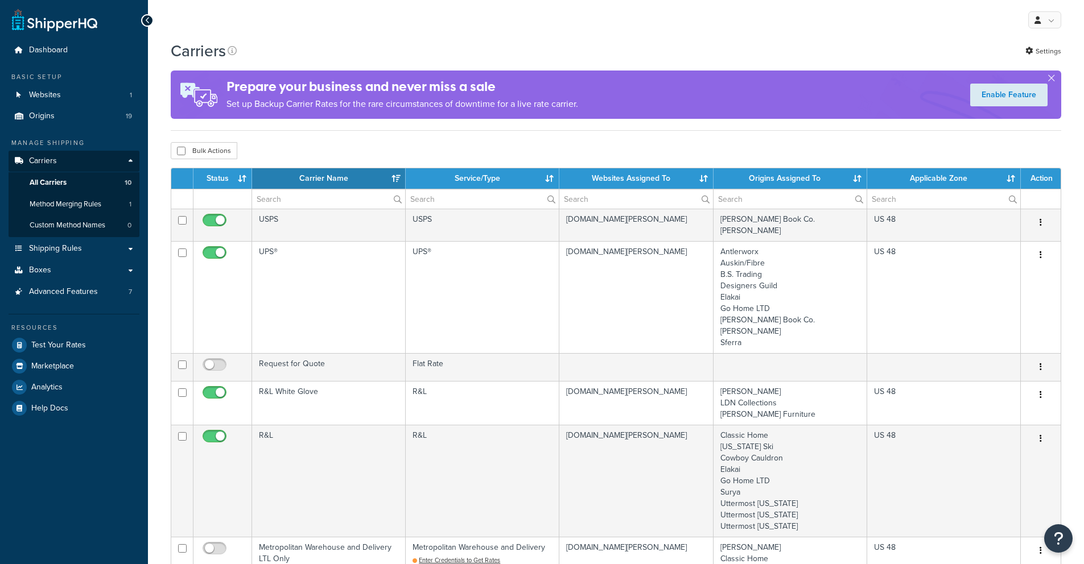
select select "15"
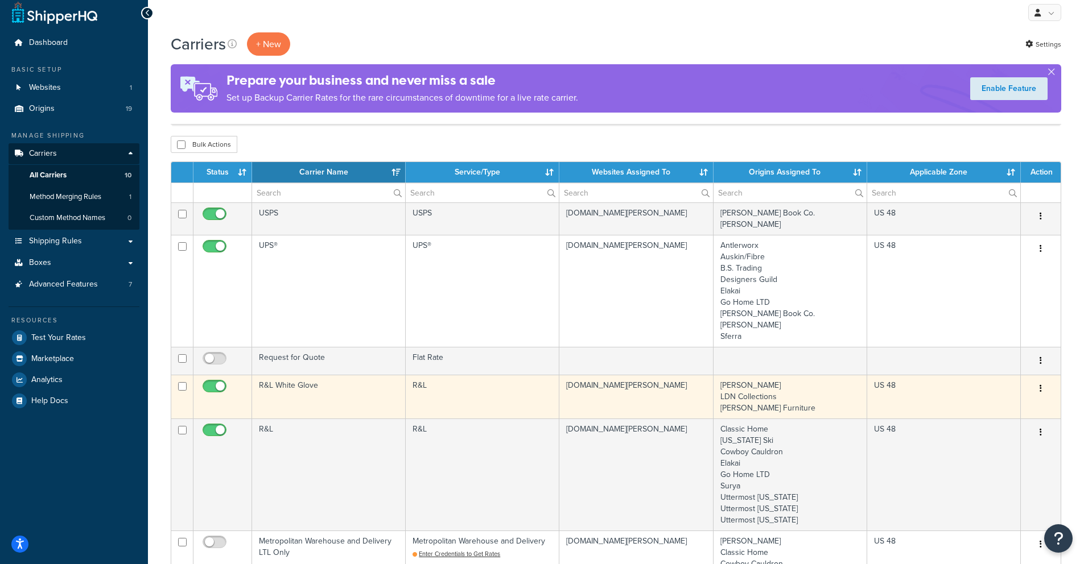
scroll to position [101, 0]
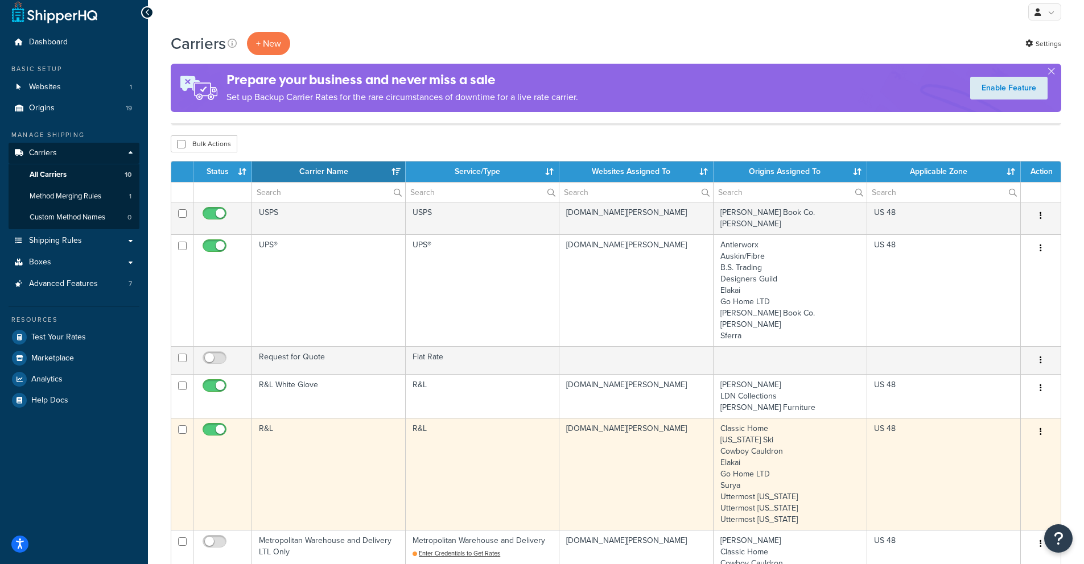
click at [261, 418] on td "R&L" at bounding box center [329, 474] width 154 height 112
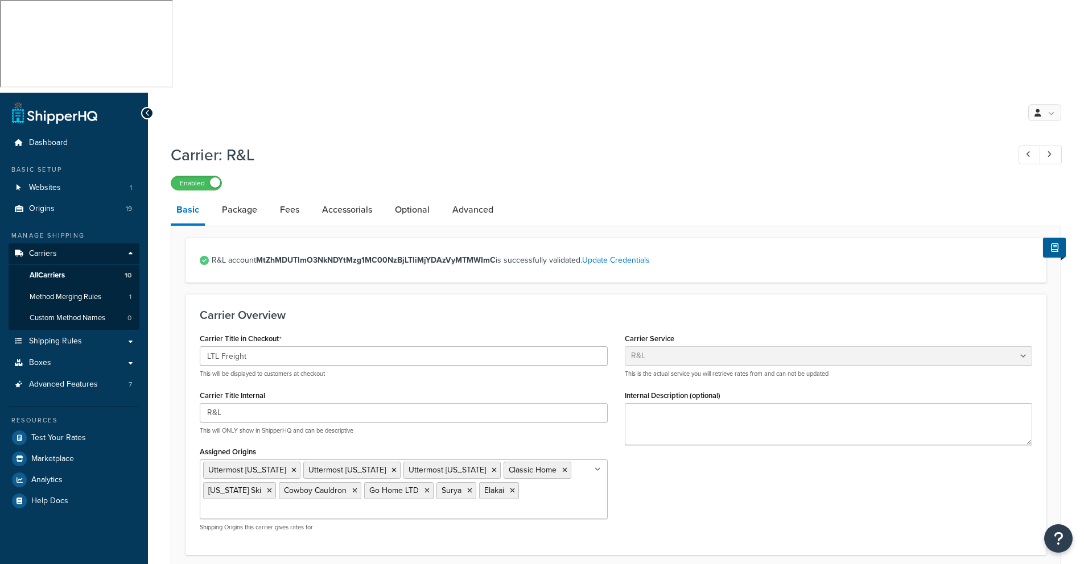
select select "rlFreight"
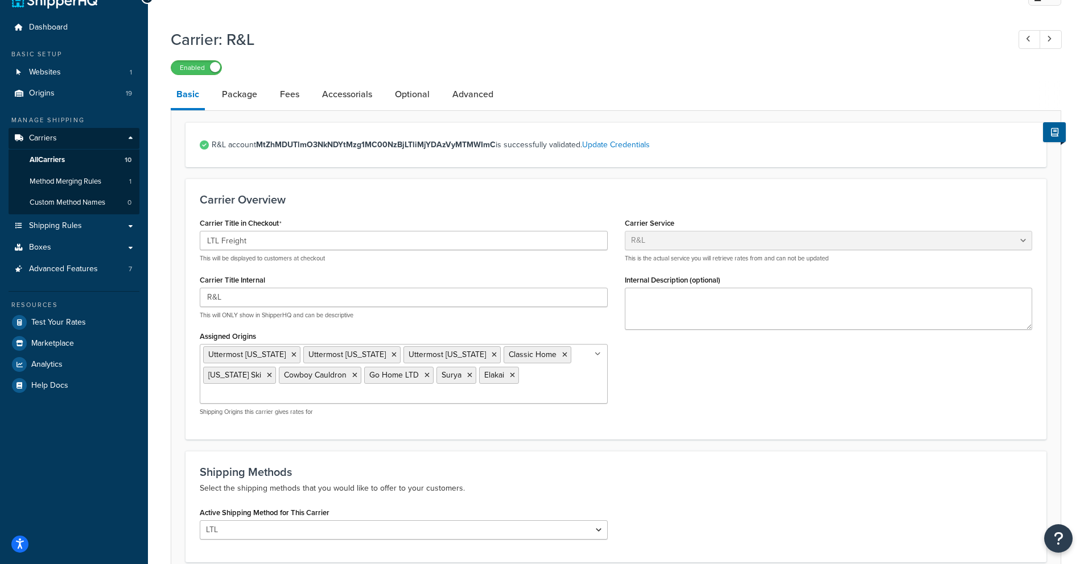
scroll to position [11, 0]
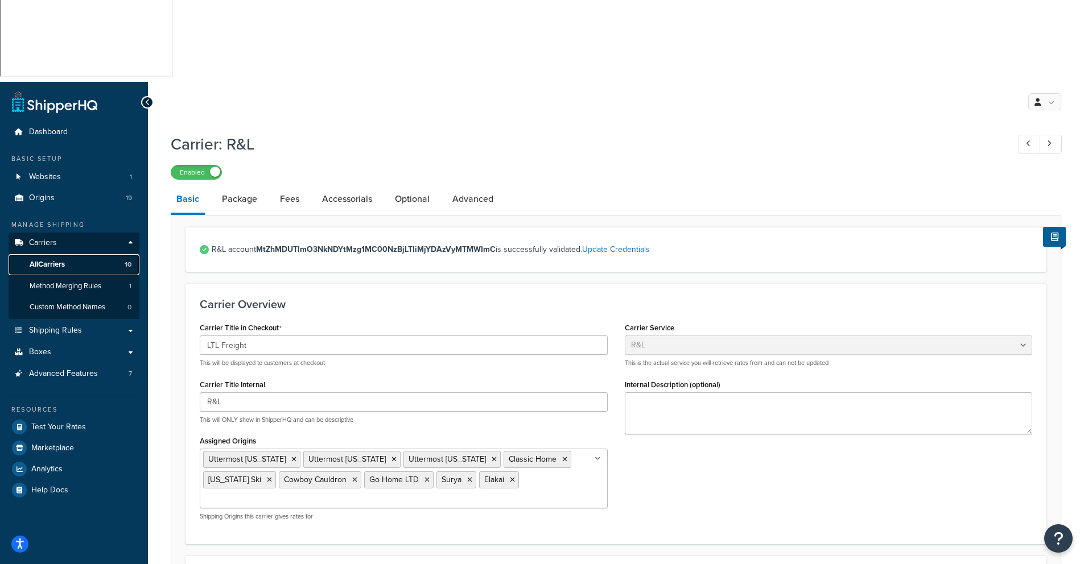
click at [54, 260] on span "All Carriers" at bounding box center [47, 265] width 35 height 10
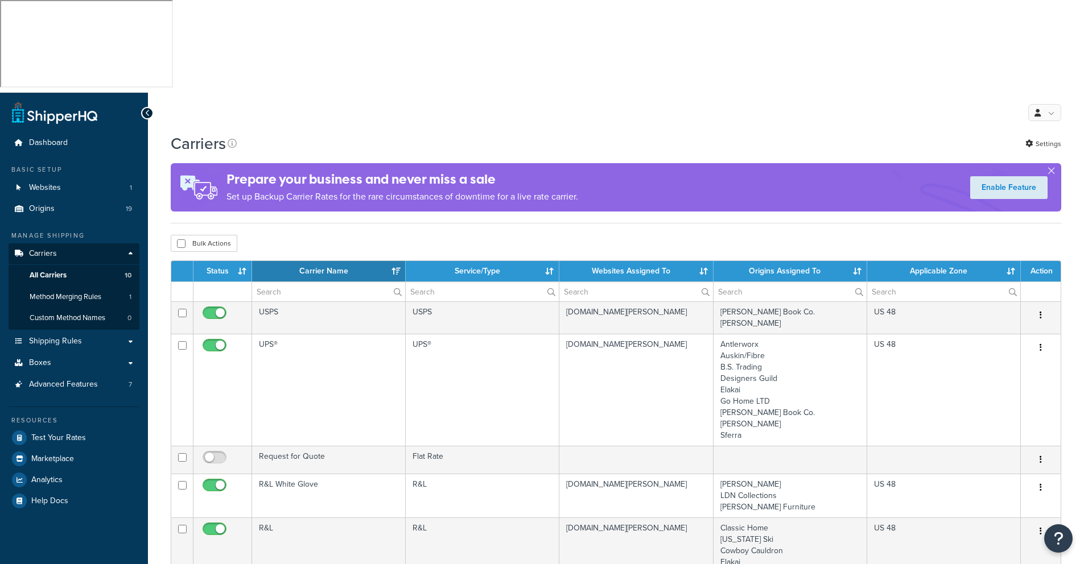
select select "15"
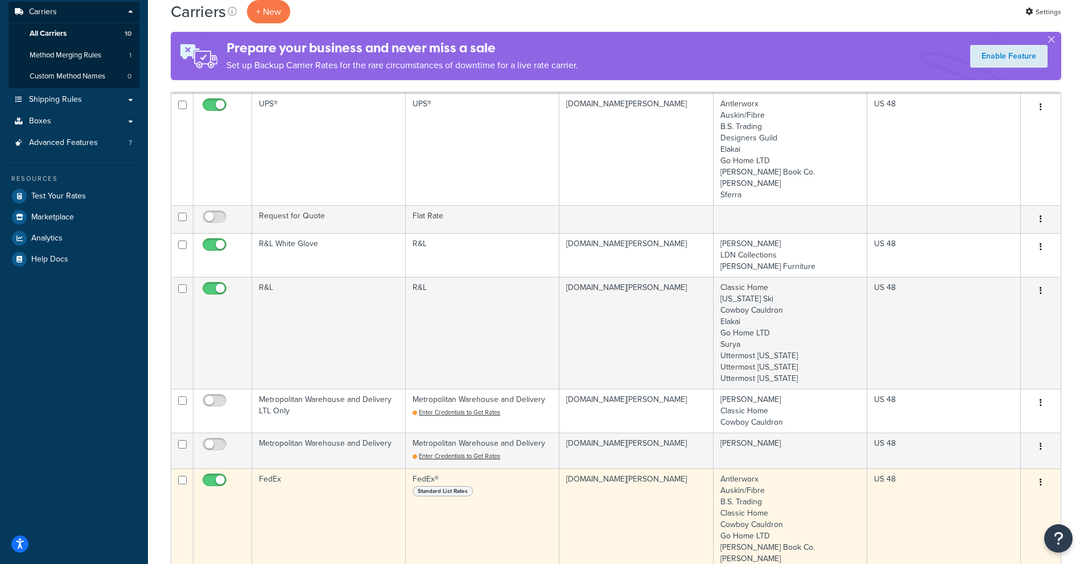
scroll to position [483, 0]
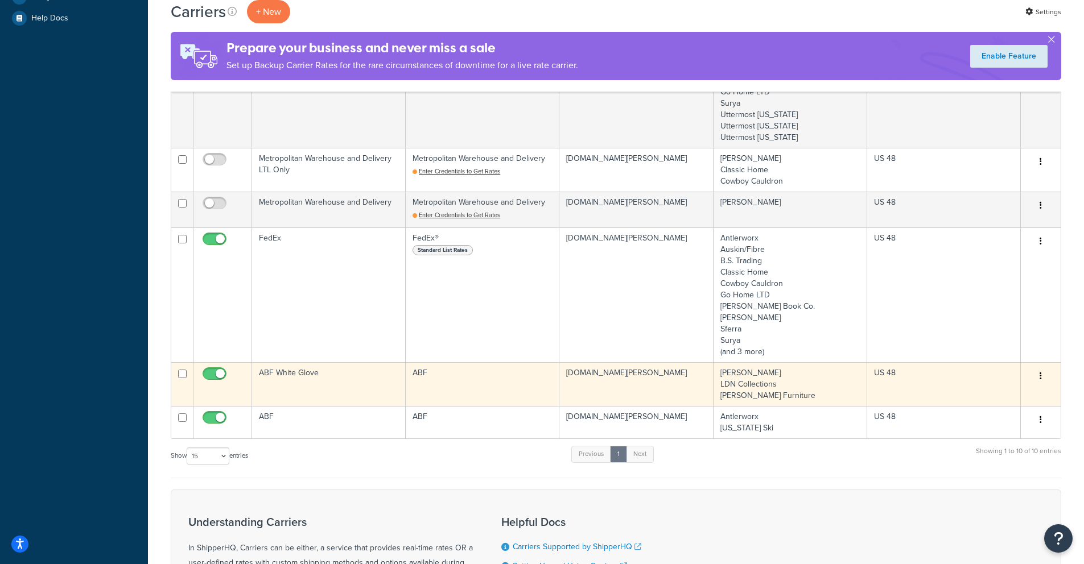
click at [295, 362] on td "ABF White Glove" at bounding box center [329, 384] width 154 height 44
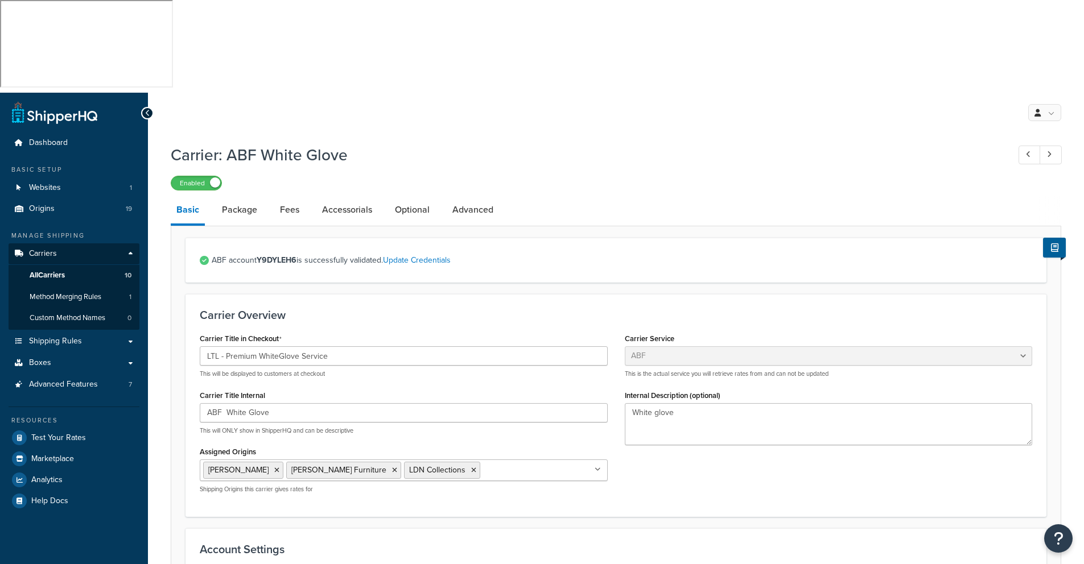
select select "abfFreight"
click at [51, 249] on span "Carriers" at bounding box center [43, 254] width 28 height 10
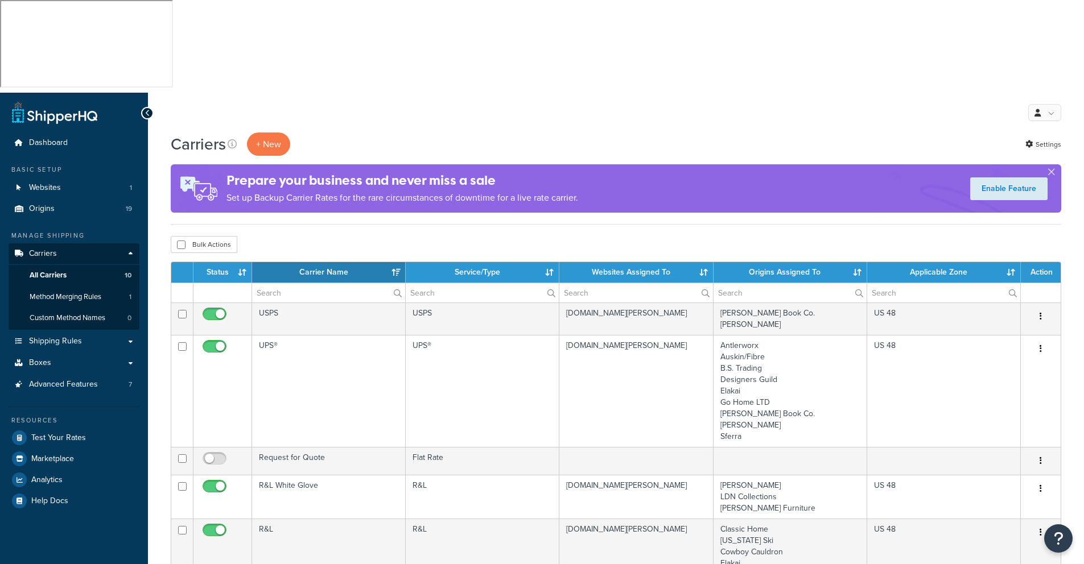
select select "15"
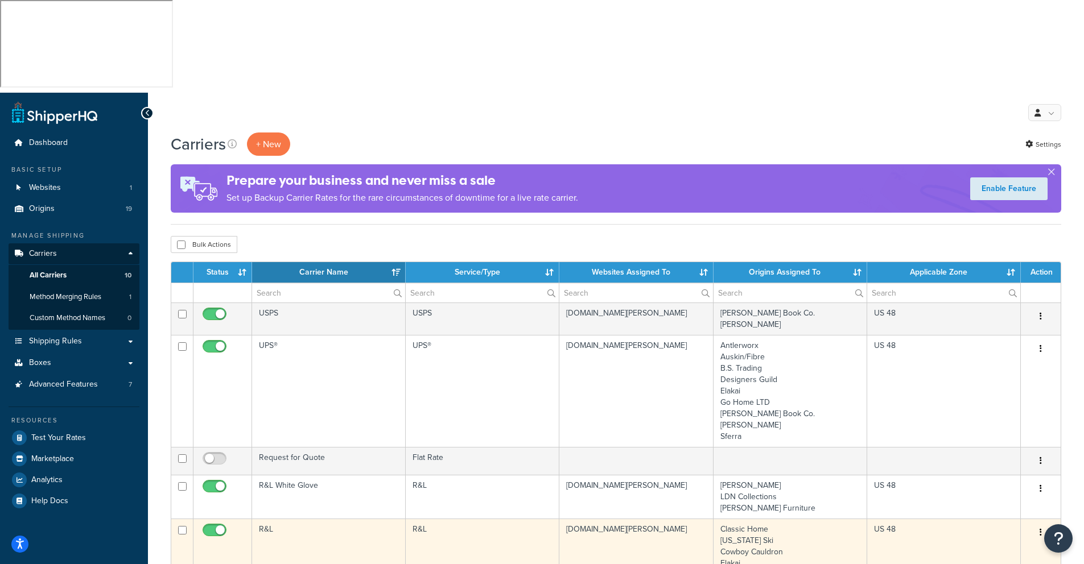
click at [269, 519] on td "R&L" at bounding box center [329, 575] width 154 height 112
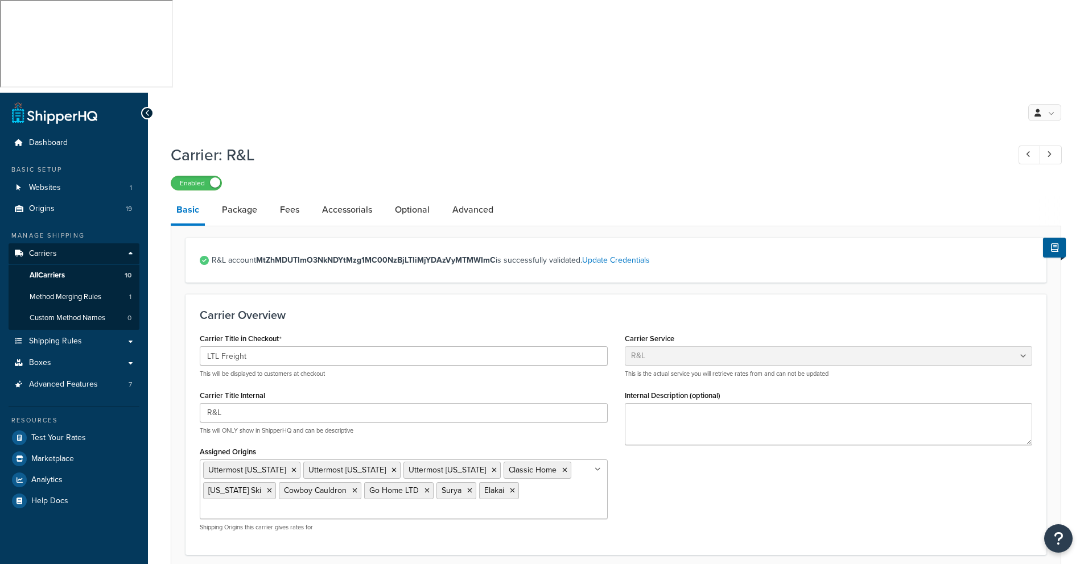
select select "rlFreight"
click at [36, 249] on span "Carriers" at bounding box center [43, 254] width 28 height 10
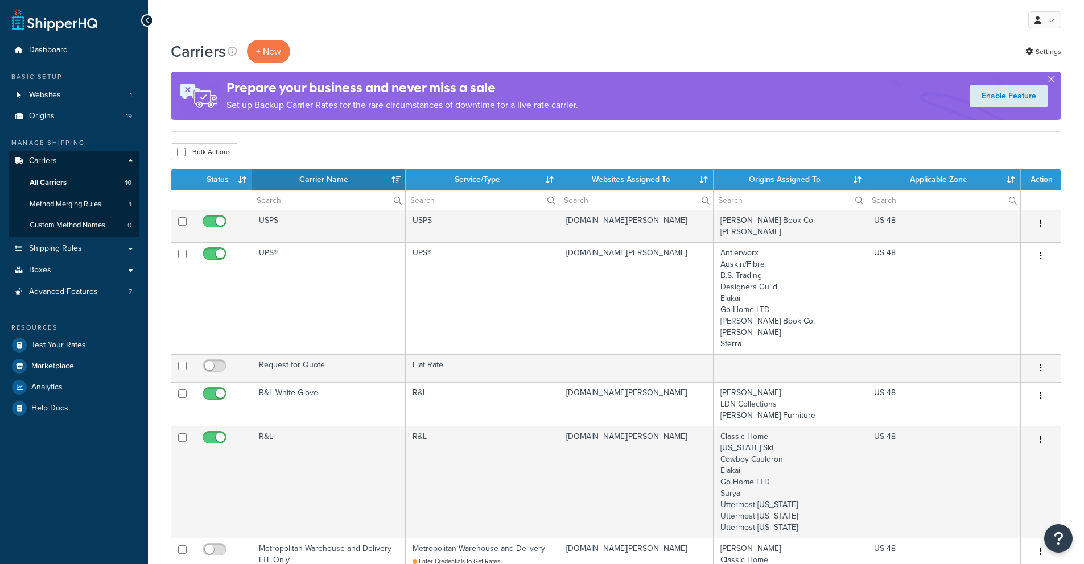
select select "15"
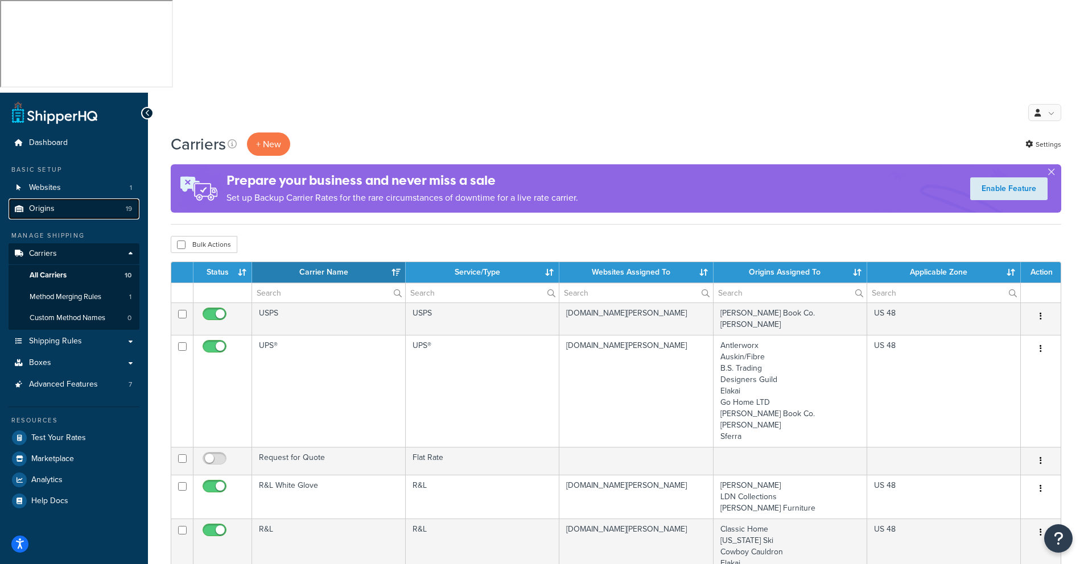
click at [47, 204] on span "Origins" at bounding box center [42, 209] width 26 height 10
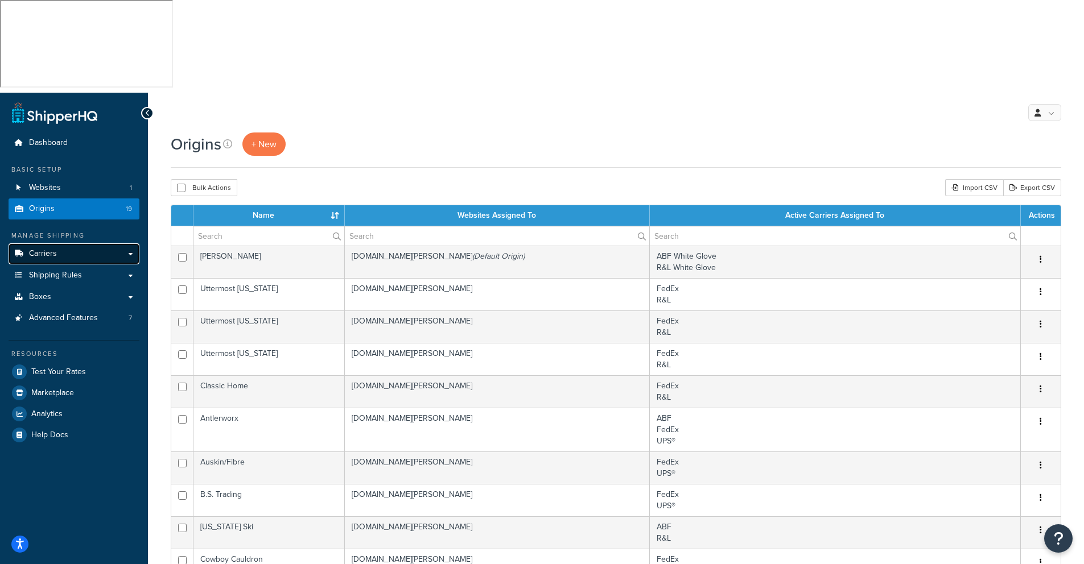
click at [46, 249] on span "Carriers" at bounding box center [43, 254] width 28 height 10
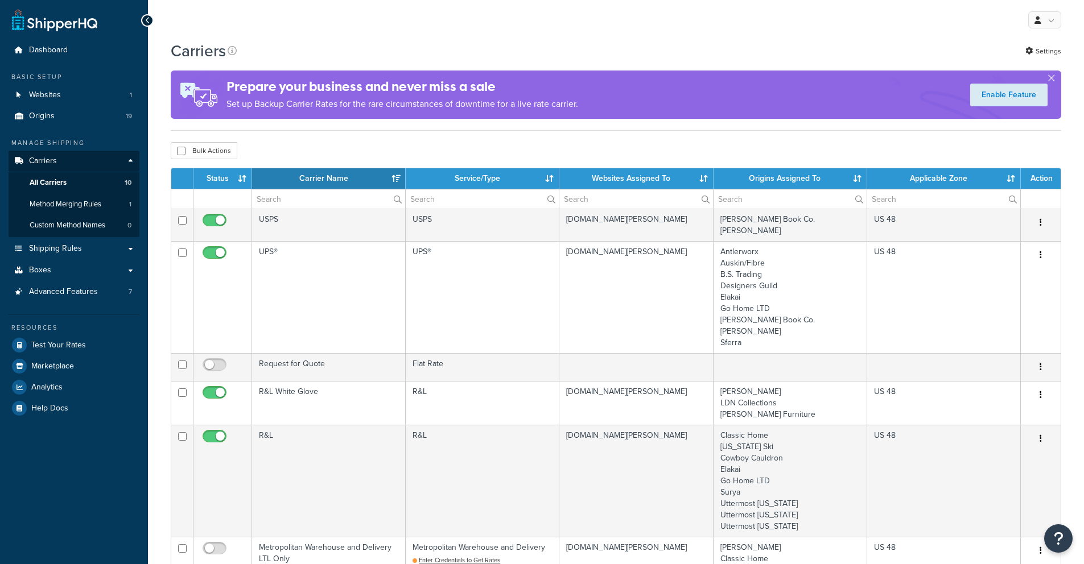
select select "15"
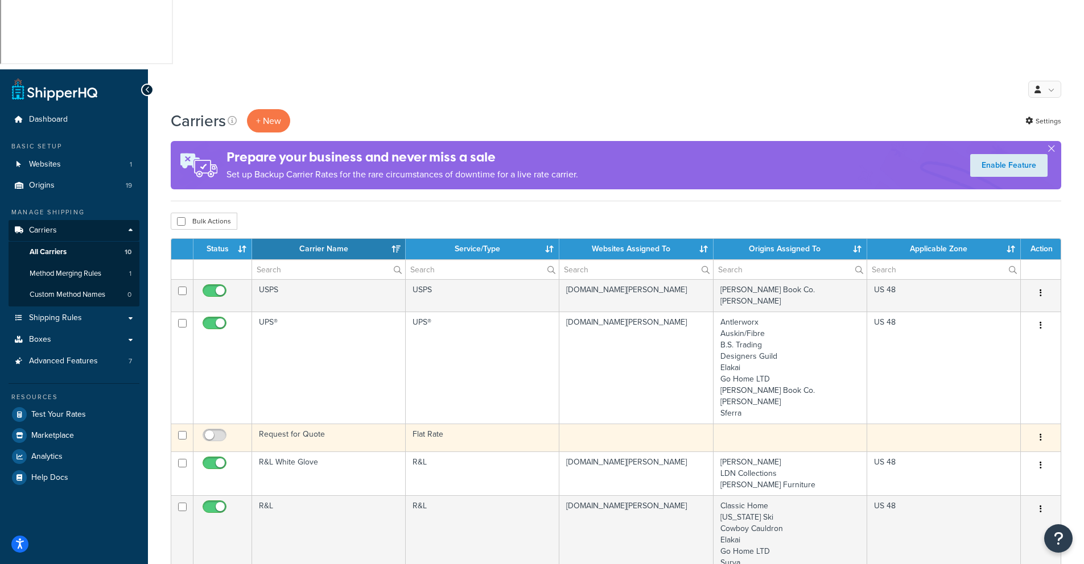
scroll to position [225, 0]
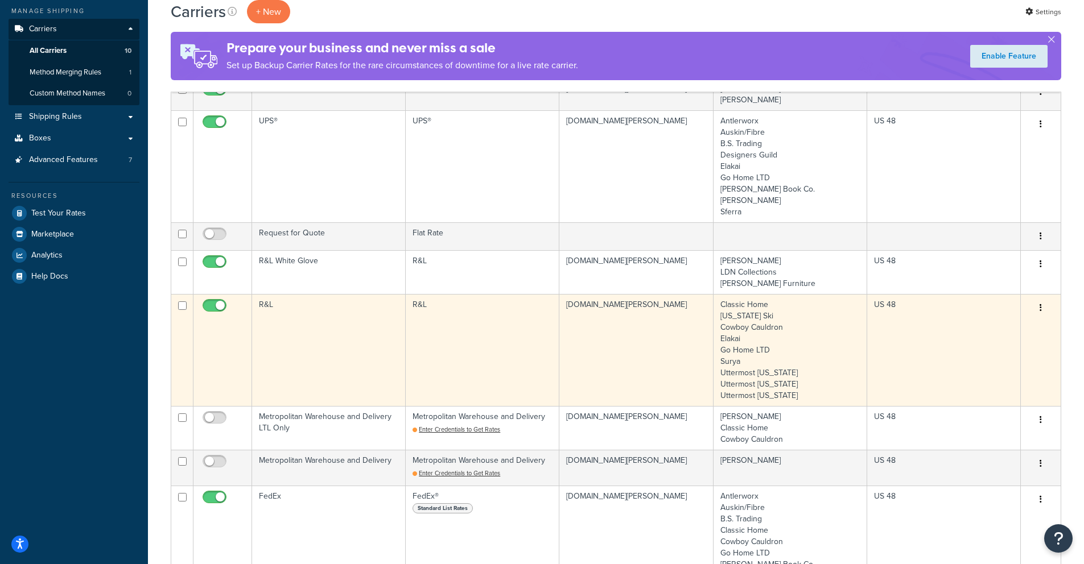
click at [286, 294] on td "R&L" at bounding box center [329, 350] width 154 height 112
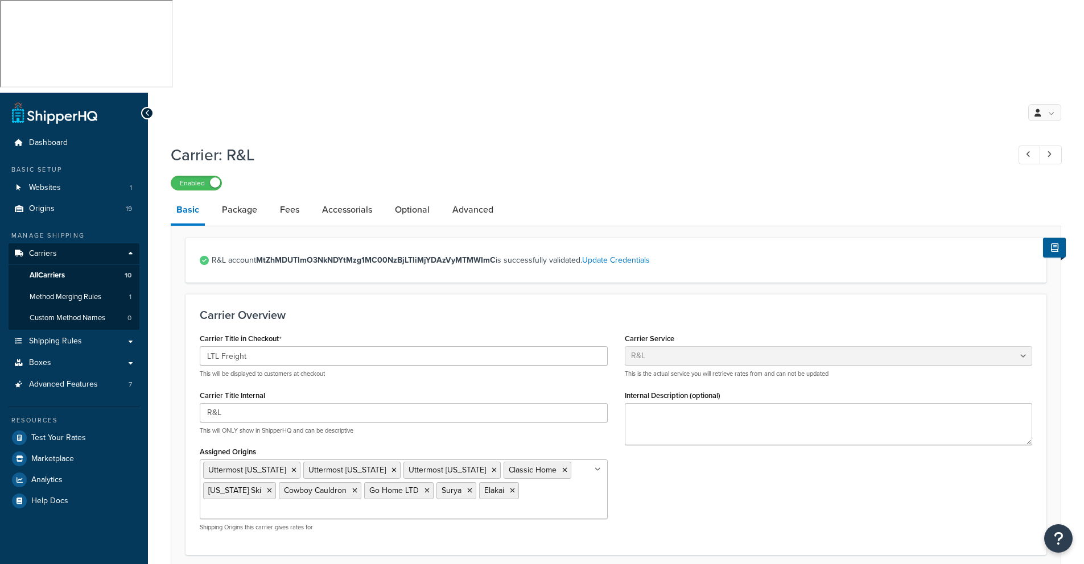
select select "rlFreight"
